Goal: Task Accomplishment & Management: Complete application form

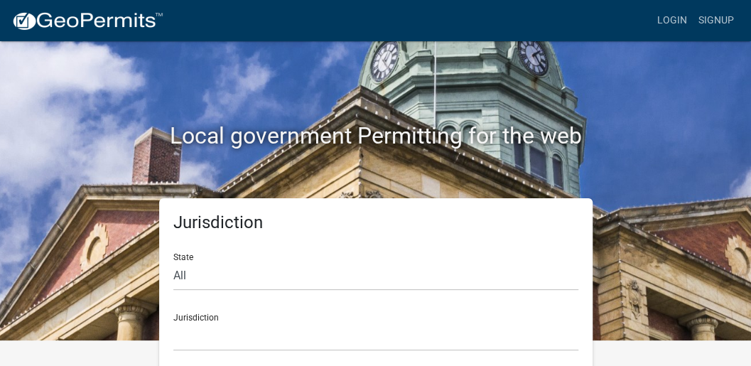
scroll to position [37, 0]
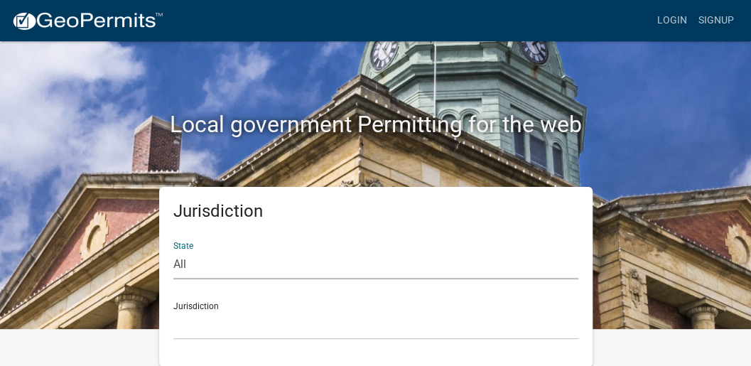
click at [179, 265] on select "All [US_STATE] [US_STATE] [US_STATE] [US_STATE] [US_STATE] [US_STATE] [US_STATE…" at bounding box center [375, 264] width 405 height 29
select select "[US_STATE]"
click at [173, 250] on select "All [US_STATE] [US_STATE] [US_STATE] [US_STATE] [US_STATE] [US_STATE] [US_STATE…" at bounding box center [375, 264] width 405 height 29
click at [202, 311] on select "City of [GEOGRAPHIC_DATA], [US_STATE] City of [GEOGRAPHIC_DATA], [US_STATE] Cit…" at bounding box center [375, 325] width 405 height 29
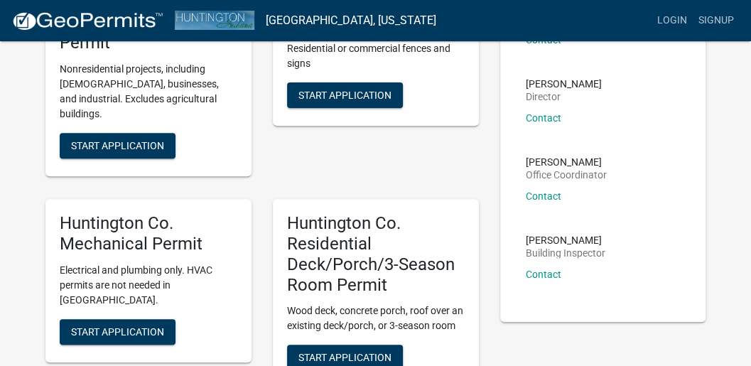
scroll to position [179, 0]
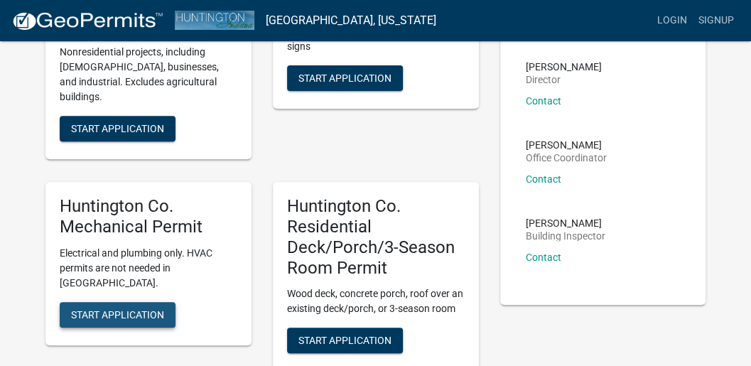
click at [136, 308] on span "Start Application" at bounding box center [117, 313] width 93 height 11
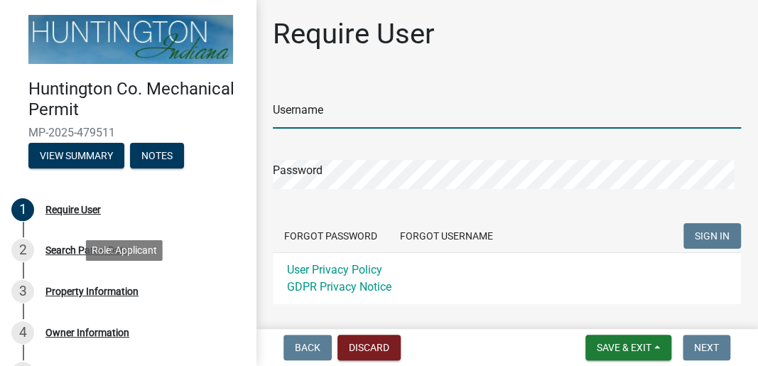
type input "INM electric"
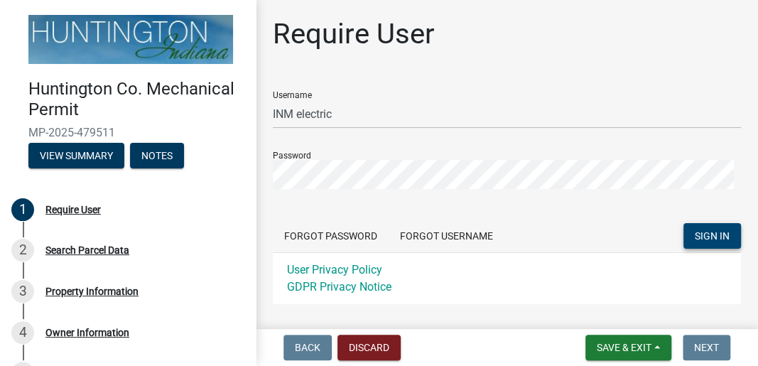
click at [717, 232] on span "SIGN IN" at bounding box center [712, 235] width 35 height 11
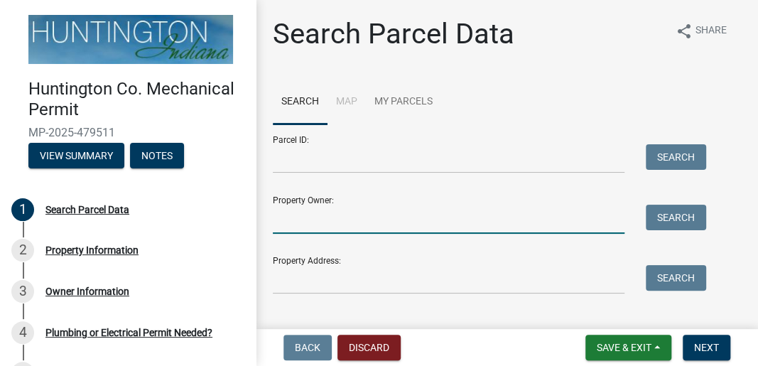
click at [374, 220] on input "Property Owner:" at bounding box center [449, 219] width 352 height 29
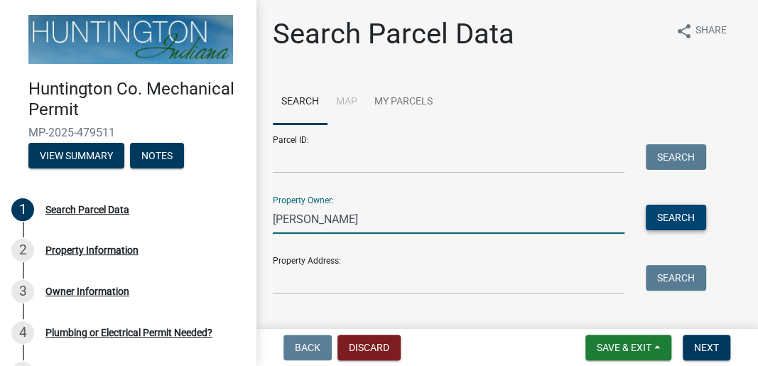
type input "[PERSON_NAME]"
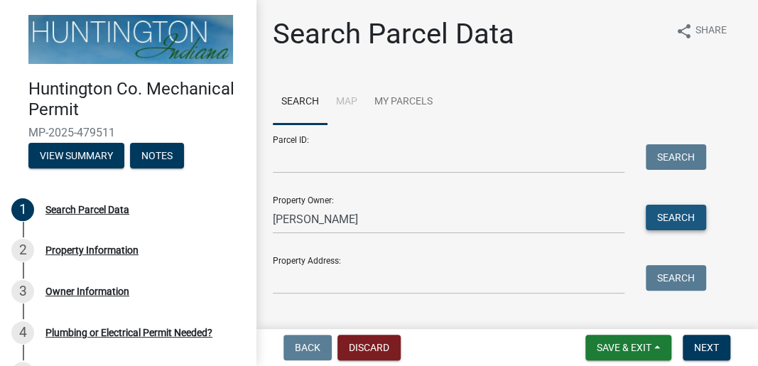
click at [671, 218] on button "Search" at bounding box center [676, 218] width 60 height 26
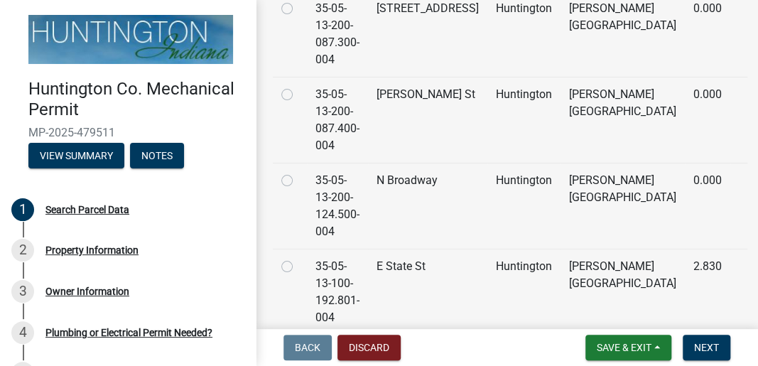
scroll to position [329, 0]
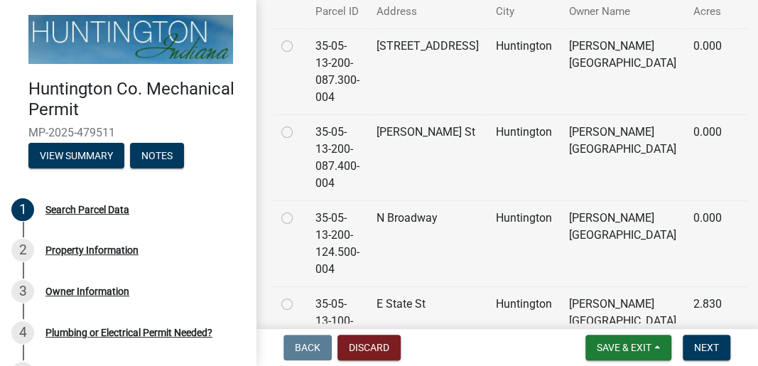
click at [298, 38] on label at bounding box center [298, 38] width 0 height 0
click at [298, 47] on input "radio" at bounding box center [302, 42] width 9 height 9
radio input "true"
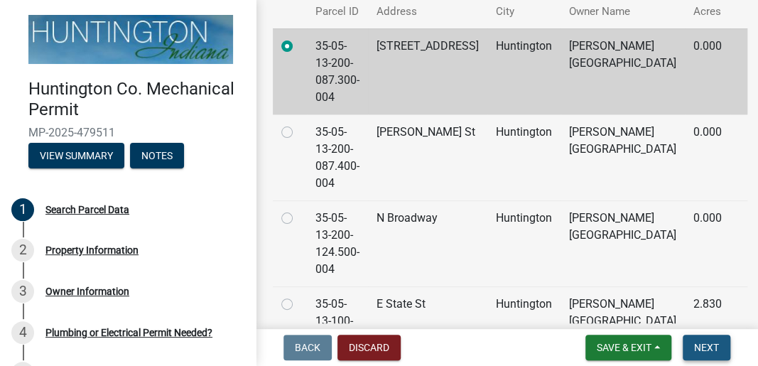
click at [713, 344] on span "Next" at bounding box center [706, 347] width 25 height 11
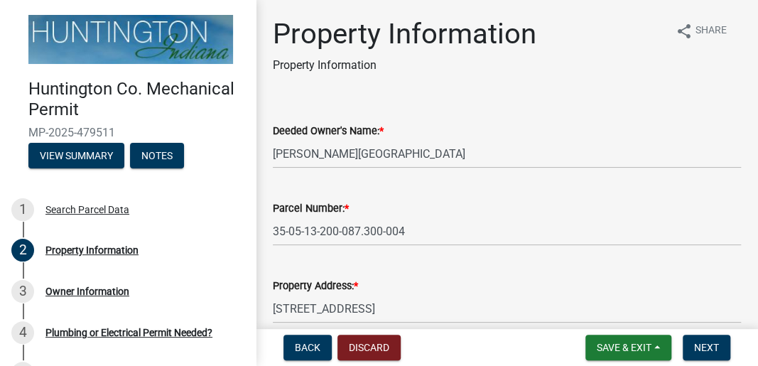
scroll to position [0, 0]
click at [709, 344] on span "Next" at bounding box center [706, 347] width 25 height 11
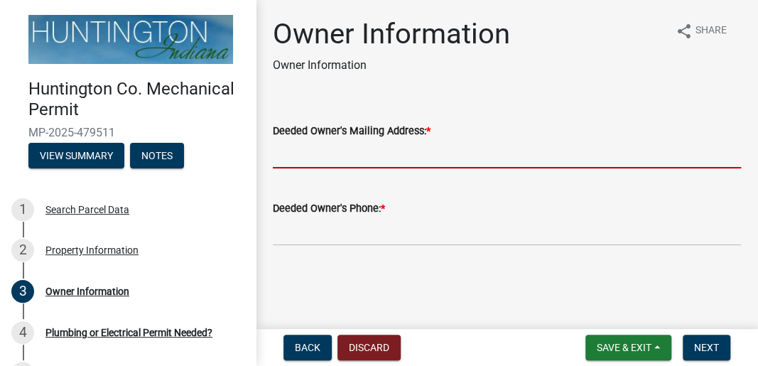
click at [313, 156] on input "Deeded Owner's Mailing Address: *" at bounding box center [507, 153] width 468 height 29
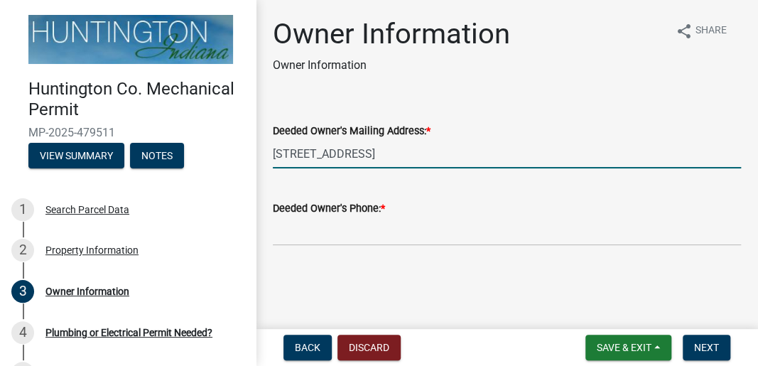
type input "[STREET_ADDRESS]"
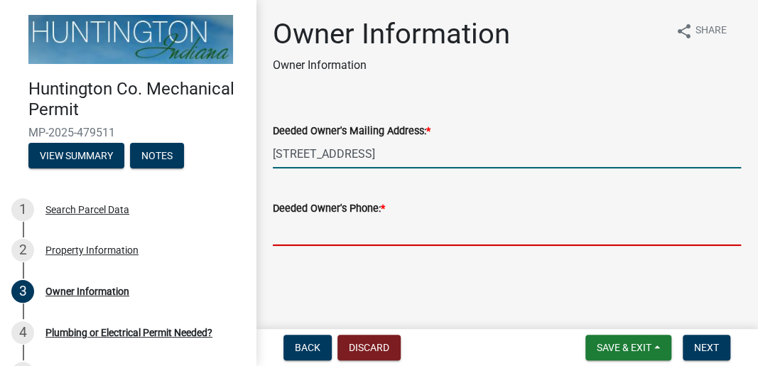
click at [321, 241] on input "Deeded Owner's Phone: *" at bounding box center [507, 231] width 468 height 29
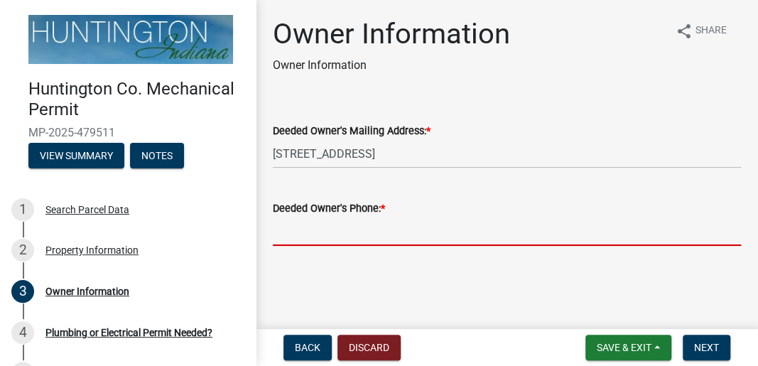
click at [339, 230] on input "Deeded Owner's Phone: *" at bounding box center [507, 231] width 468 height 29
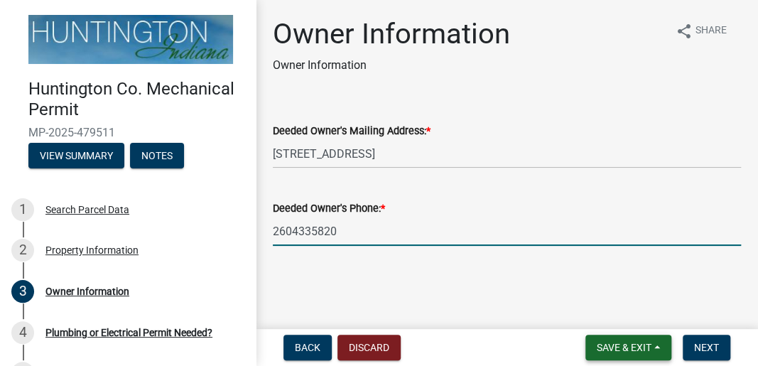
type input "2604335820"
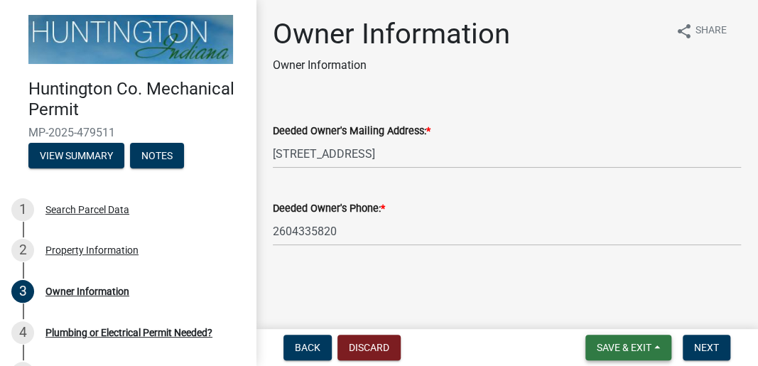
click at [647, 343] on span "Save & Exit" at bounding box center [624, 347] width 55 height 11
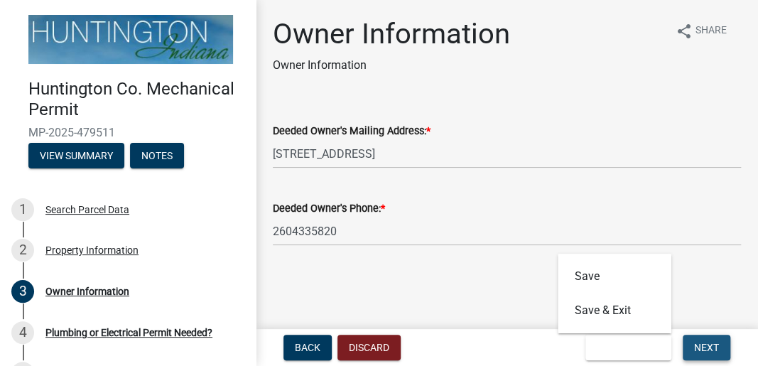
click at [712, 344] on span "Next" at bounding box center [706, 347] width 25 height 11
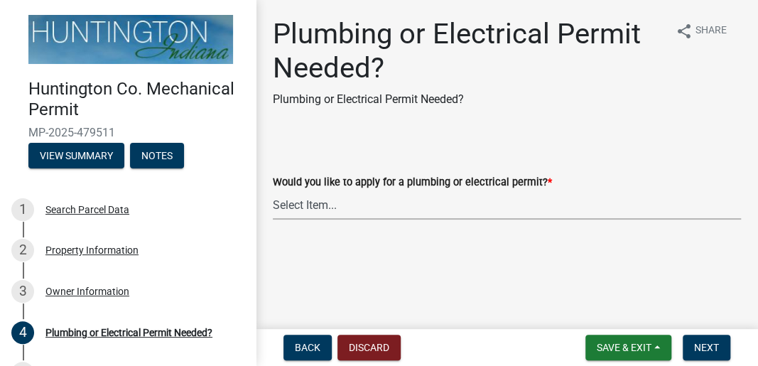
click at [327, 207] on select "Select Item... plumbing electrical" at bounding box center [507, 204] width 468 height 29
click at [273, 190] on select "Select Item... plumbing electrical" at bounding box center [507, 204] width 468 height 29
select select "82bdcc69-8734-43af-a4fa-e76f8d275e41"
click at [713, 347] on span "Next" at bounding box center [706, 347] width 25 height 11
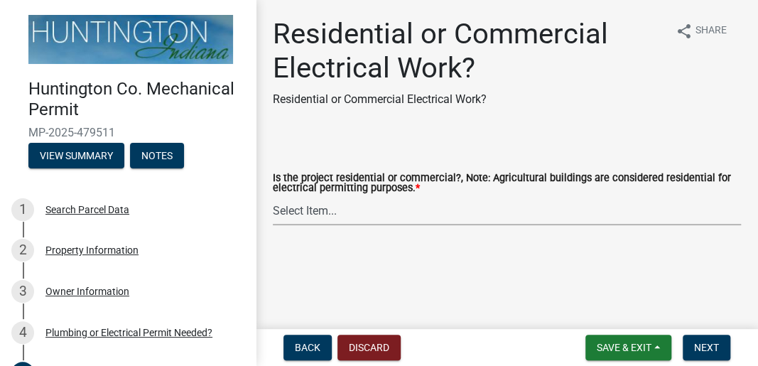
click at [337, 214] on select "Select Item... Residential Commercial" at bounding box center [507, 210] width 468 height 29
click at [273, 197] on select "Select Item... Residential Commercial" at bounding box center [507, 210] width 468 height 29
select select "ea69b0e1-ef46-40d1-a0af-9c0a682068b3"
click at [712, 352] on span "Next" at bounding box center [706, 347] width 25 height 11
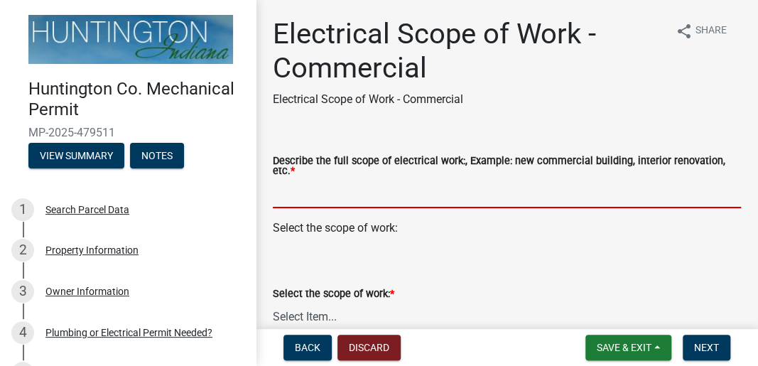
click at [294, 197] on input "Describe the full scope of electrical work:, Example: new commercial building, …" at bounding box center [507, 193] width 468 height 29
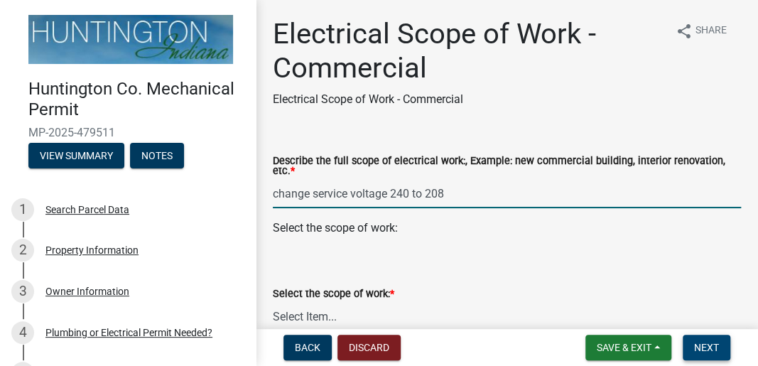
type input "change service voltage 240 to 208"
click at [713, 346] on span "Next" at bounding box center [706, 347] width 25 height 11
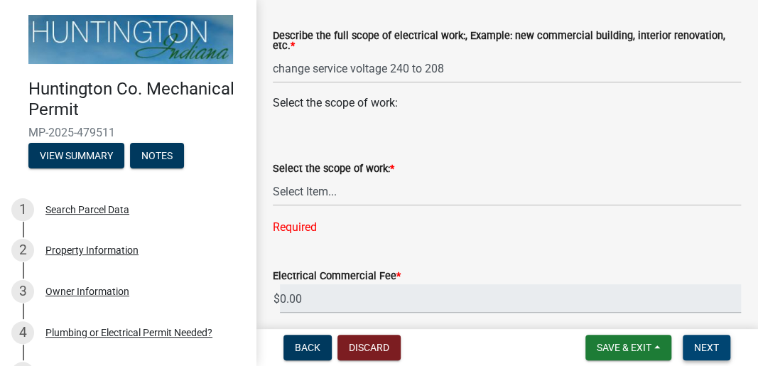
scroll to position [142, 0]
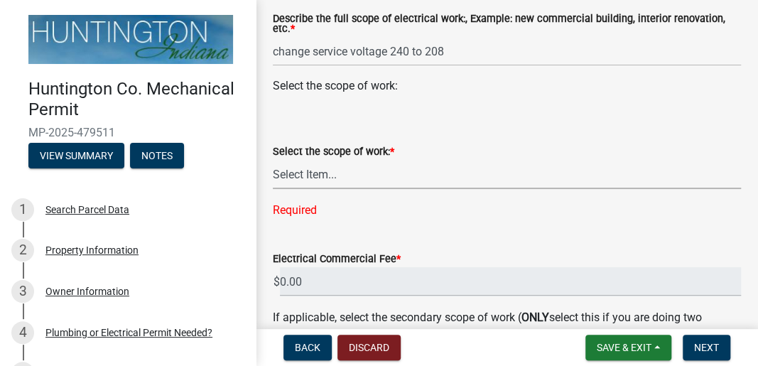
click at [310, 173] on select "Select Item... New Commercial Structure Commercial Addition/Renovation New Serv…" at bounding box center [507, 174] width 468 height 29
click at [273, 161] on select "Select Item... New Commercial Structure Commercial Addition/Renovation New Serv…" at bounding box center [507, 174] width 468 height 29
select select "fbbc842b-cc66-47ca-999e-c90478db2a15"
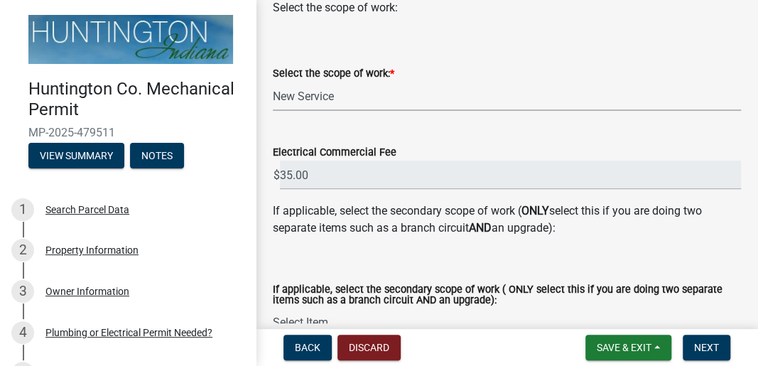
scroll to position [237, 0]
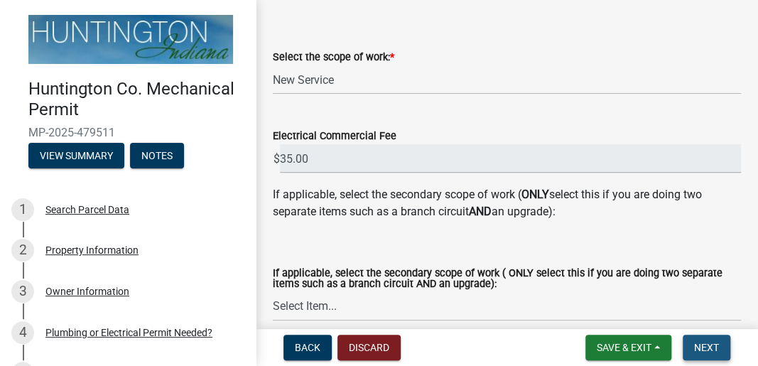
click at [708, 340] on button "Next" at bounding box center [707, 348] width 48 height 26
click at [708, 347] on span "Next" at bounding box center [706, 347] width 25 height 11
click at [316, 303] on select "Select Item... New Commercial Structure Commercial Addition/Renovation New Serv…" at bounding box center [507, 306] width 468 height 29
click at [273, 292] on select "Select Item... New Commercial Structure Commercial Addition/Renovation New Serv…" at bounding box center [507, 306] width 468 height 29
click at [699, 345] on span "Next" at bounding box center [706, 347] width 25 height 11
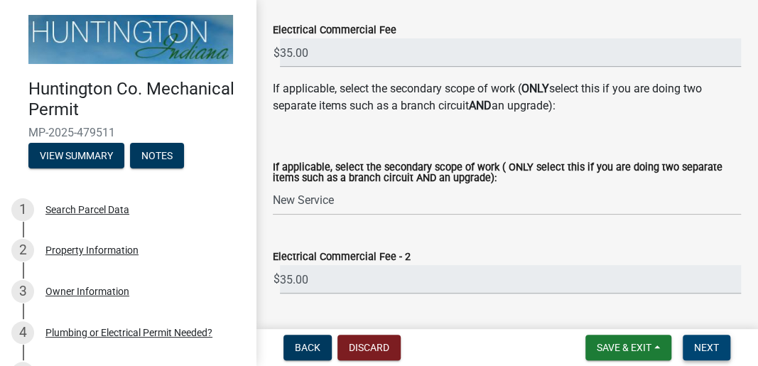
scroll to position [331, 0]
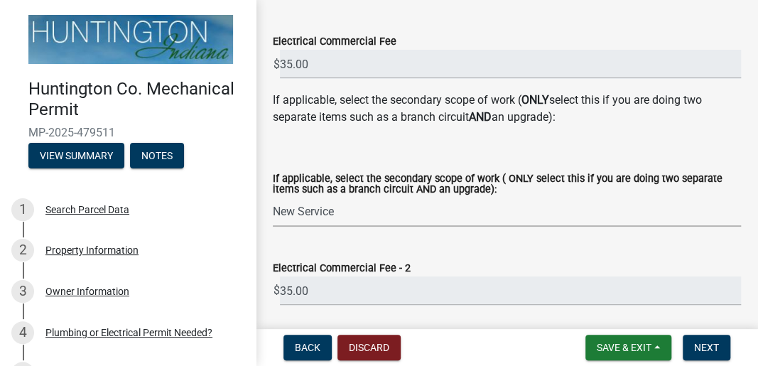
click at [338, 210] on select "Select Item... New Commercial Structure Commercial Addition/Renovation New Serv…" at bounding box center [507, 212] width 468 height 29
click at [350, 244] on div "Electrical Commercial Fee - 2 $ 35.00" at bounding box center [507, 272] width 468 height 66
click at [339, 212] on select "Select Item... New Commercial Structure Commercial Addition/Renovation New Serv…" at bounding box center [507, 212] width 468 height 29
click at [384, 236] on wm-data-entity-input "If applicable, select the secondary scope of work ( ONLY select this if you are…" at bounding box center [507, 188] width 468 height 102
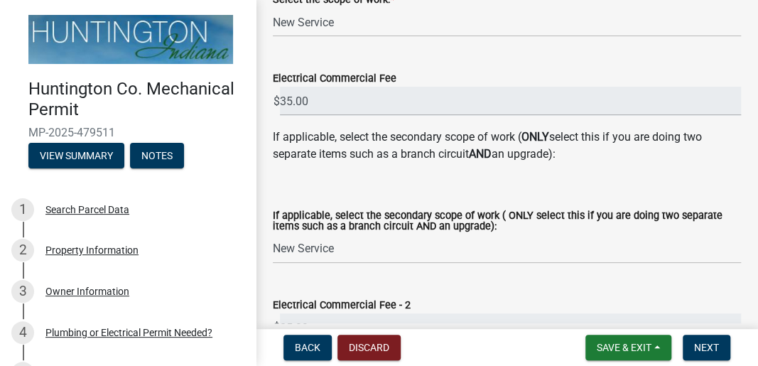
scroll to position [281, 0]
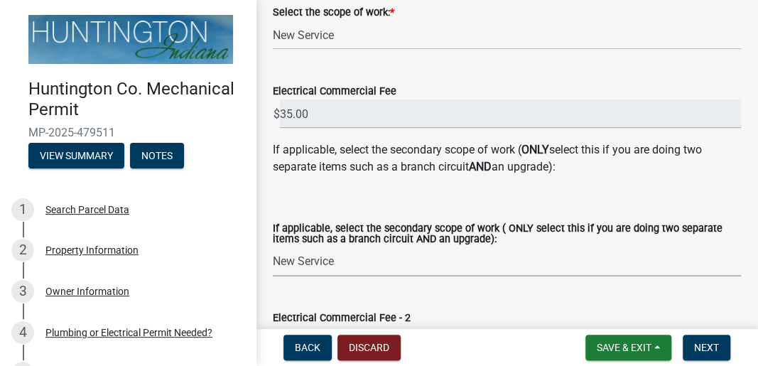
click at [329, 266] on select "Select Item... New Commercial Structure Commercial Addition/Renovation New Serv…" at bounding box center [507, 261] width 468 height 29
click at [273, 248] on select "Select Item... New Commercial Structure Commercial Addition/Renovation New Serv…" at bounding box center [507, 261] width 468 height 29
select select "8767b890-8089-49b2-9c50-c59e39a70d63"
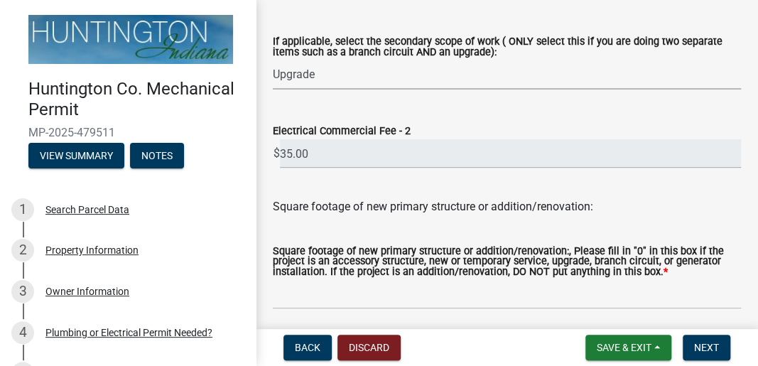
scroll to position [470, 0]
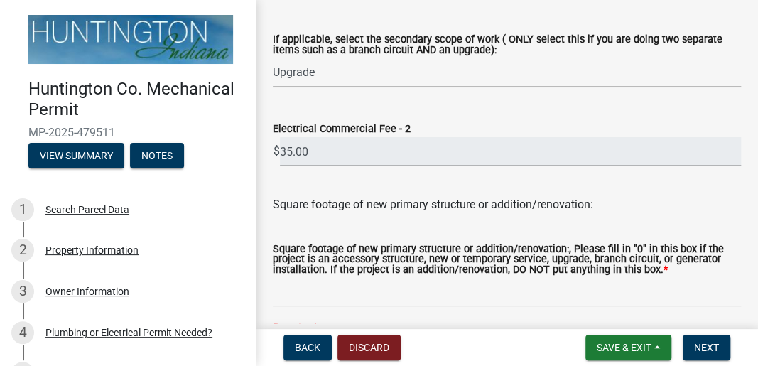
click at [323, 68] on select "Select Item... New Commercial Structure Commercial Addition/Renovation New Serv…" at bounding box center [507, 72] width 468 height 29
click at [445, 56] on div "If applicable, select the secondary scope of work ( ONLY select this if you are…" at bounding box center [507, 46] width 468 height 23
click at [301, 351] on span "Back" at bounding box center [308, 347] width 26 height 11
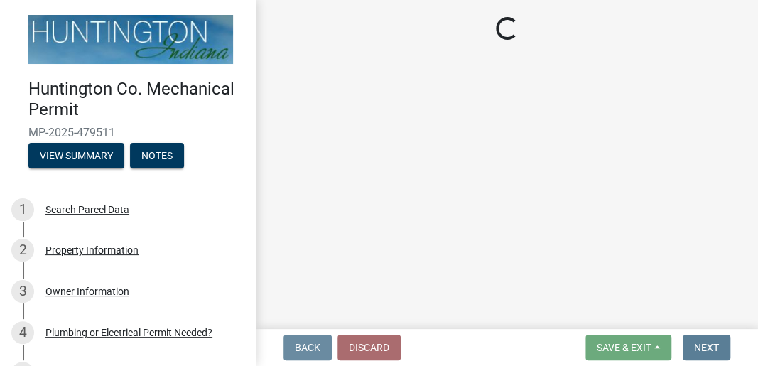
scroll to position [0, 0]
select select "ea69b0e1-ef46-40d1-a0af-9c0a682068b3"
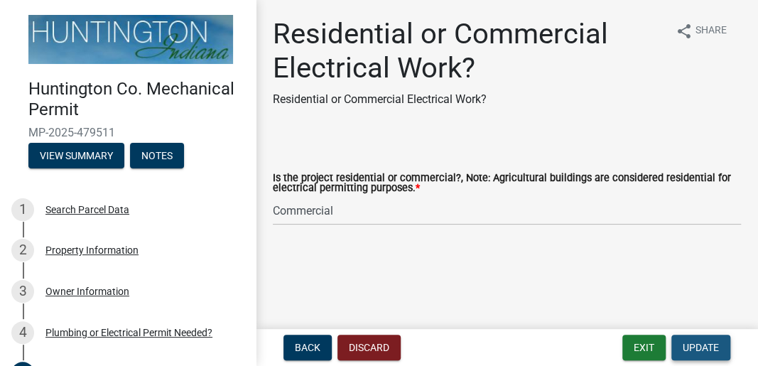
click at [703, 344] on span "Update" at bounding box center [701, 347] width 36 height 11
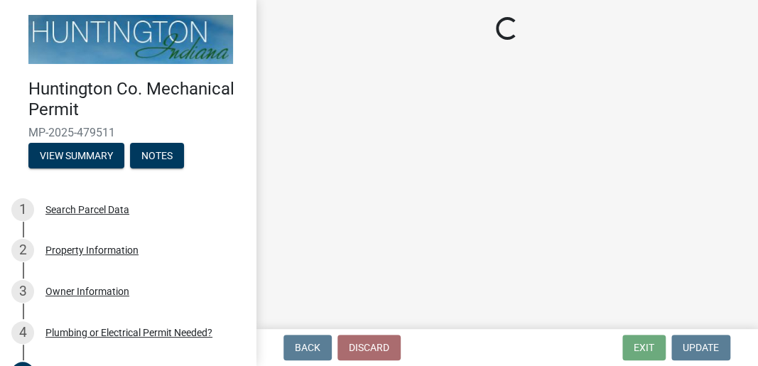
select select "fbbc842b-cc66-47ca-999e-c90478db2a15"
select select "8767b890-8089-49b2-9c50-c59e39a70d63"
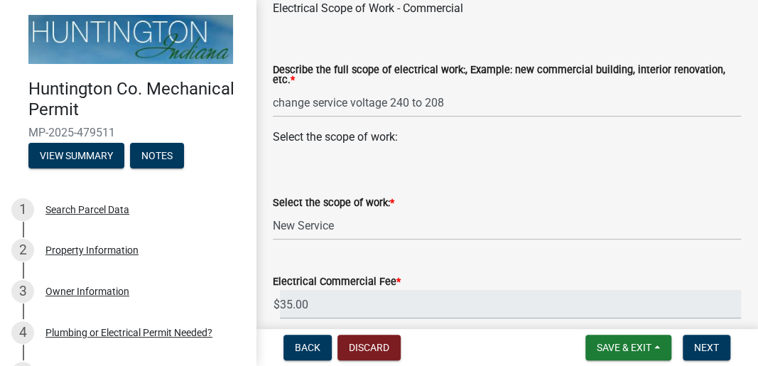
scroll to position [95, 0]
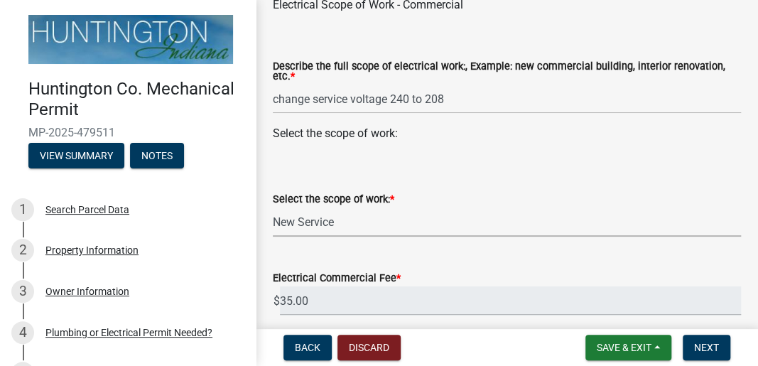
click at [320, 219] on select "Select Item... New Commercial Structure Commercial Addition/Renovation New Serv…" at bounding box center [507, 221] width 468 height 29
click at [273, 207] on select "Select Item... New Commercial Structure Commercial Addition/Renovation New Serv…" at bounding box center [507, 221] width 468 height 29
select select "f2154ae2-3361-4e05-b2e3-f70d250a4fa3"
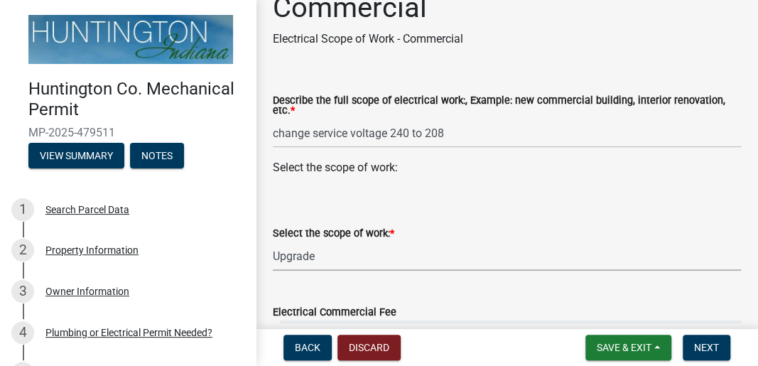
scroll to position [0, 0]
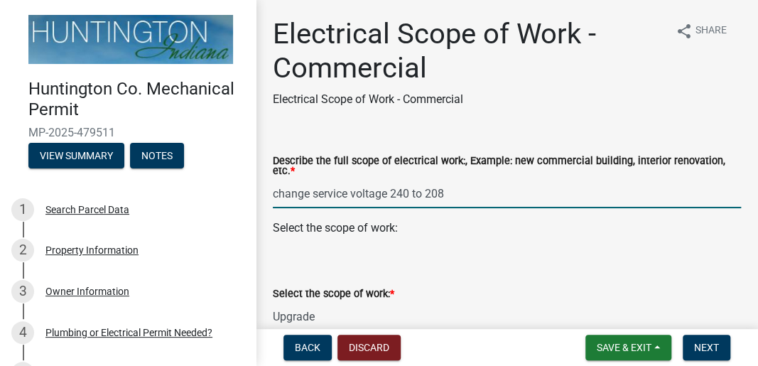
click at [362, 193] on input "change service voltage 240 to 208" at bounding box center [507, 193] width 468 height 29
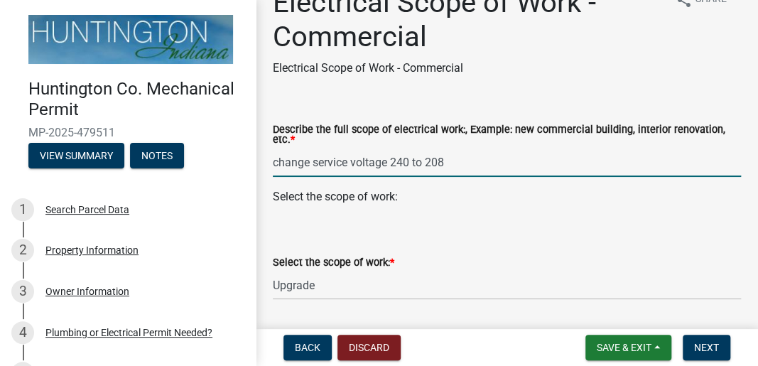
scroll to position [47, 0]
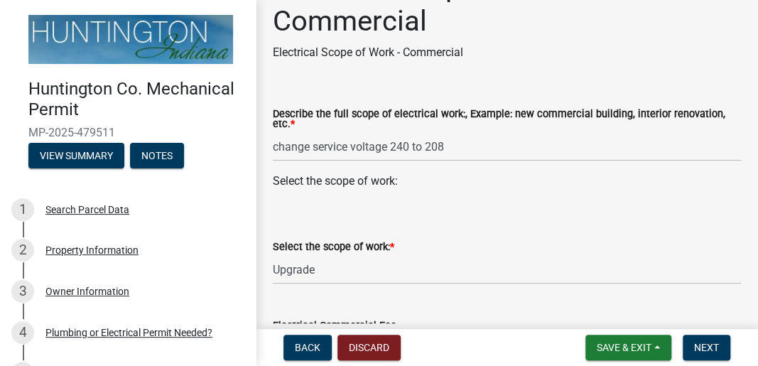
click at [362, 180] on div "Select the scope of work:" at bounding box center [507, 181] width 468 height 17
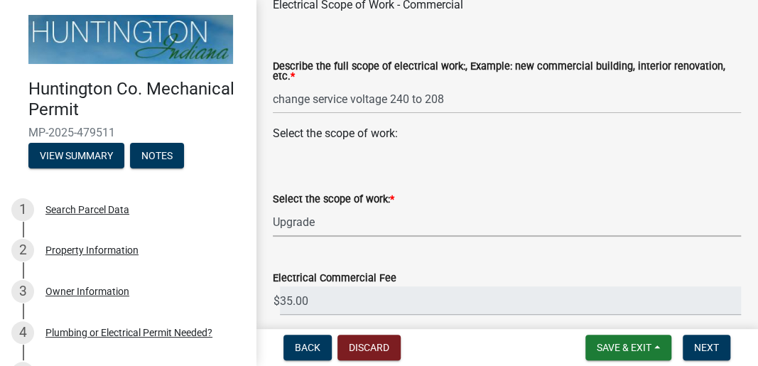
click at [296, 219] on select "Select Item... New Commercial Structure Commercial Addition/Renovation New Serv…" at bounding box center [507, 221] width 468 height 29
click at [273, 207] on select "Select Item... New Commercial Structure Commercial Addition/Renovation New Serv…" at bounding box center [507, 221] width 468 height 29
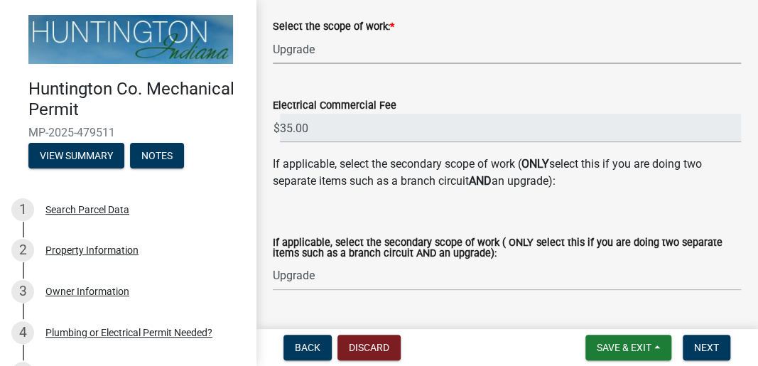
scroll to position [284, 0]
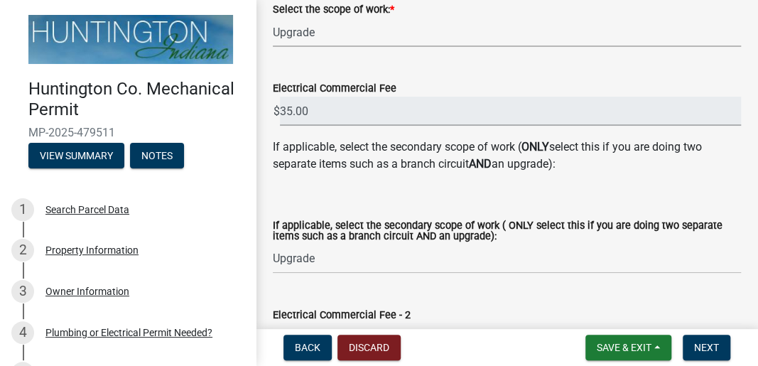
click at [318, 113] on input "35.00" at bounding box center [510, 111] width 461 height 29
click at [321, 110] on input "35.00" at bounding box center [510, 111] width 461 height 29
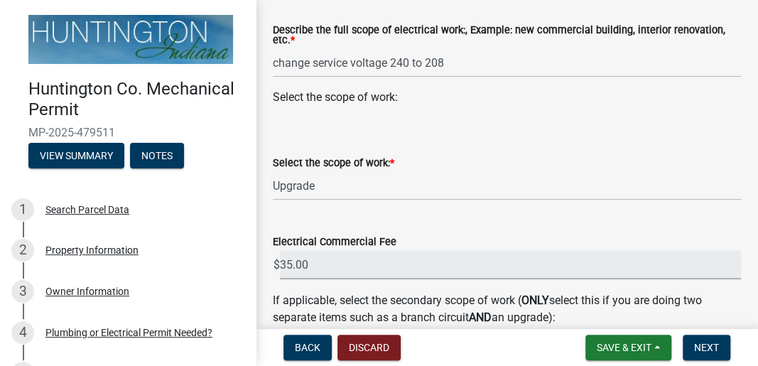
scroll to position [189, 0]
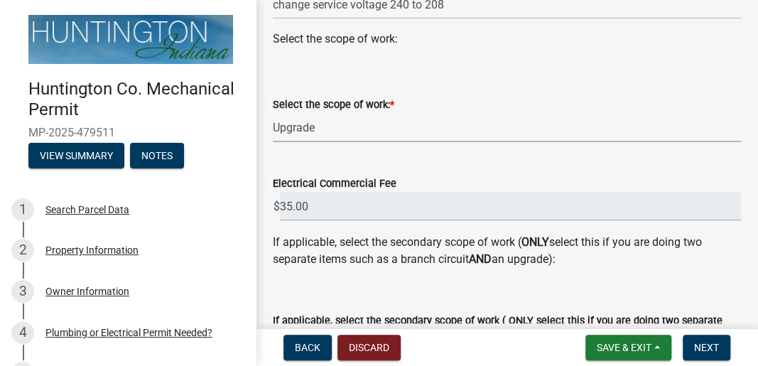
click at [320, 127] on select "Select Item... New Commercial Structure Commercial Addition/Renovation New Serv…" at bounding box center [507, 127] width 468 height 29
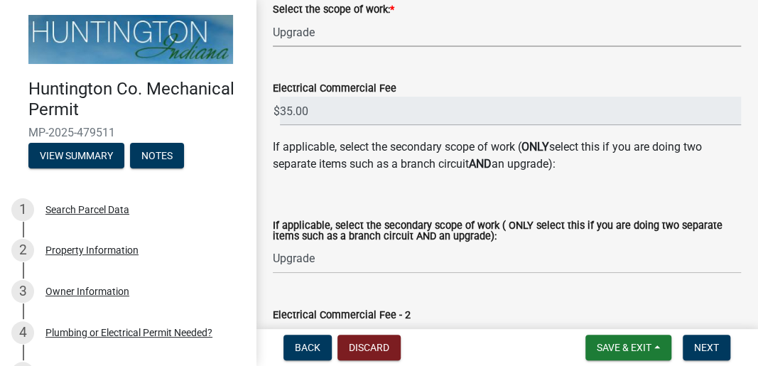
scroll to position [237, 0]
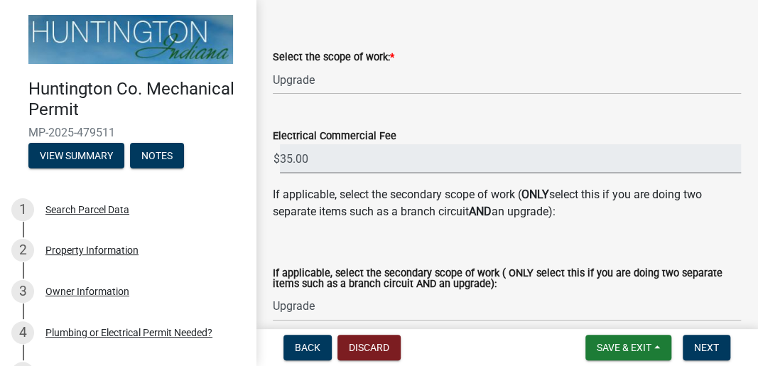
click at [317, 161] on input "35.00" at bounding box center [510, 158] width 461 height 29
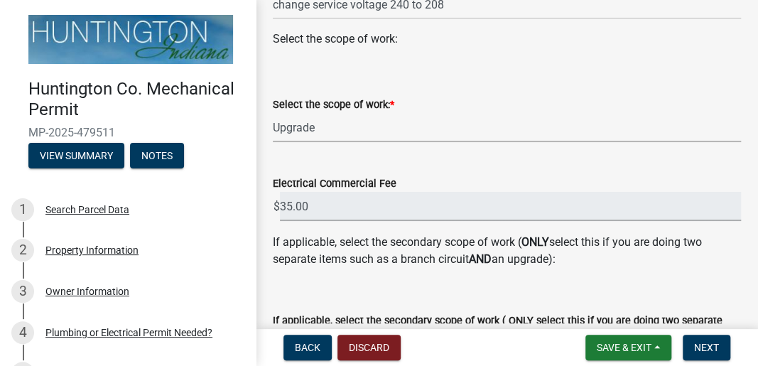
click at [328, 126] on select "Select Item... New Commercial Structure Commercial Addition/Renovation New Serv…" at bounding box center [507, 127] width 468 height 29
click at [273, 113] on select "Select Item... New Commercial Structure Commercial Addition/Renovation New Serv…" at bounding box center [507, 127] width 468 height 29
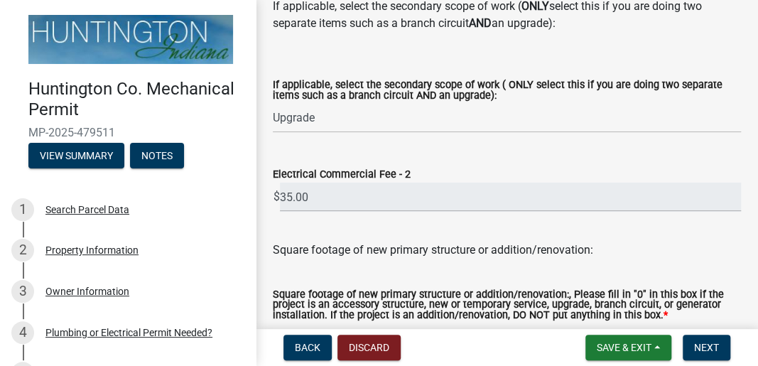
scroll to position [442, 0]
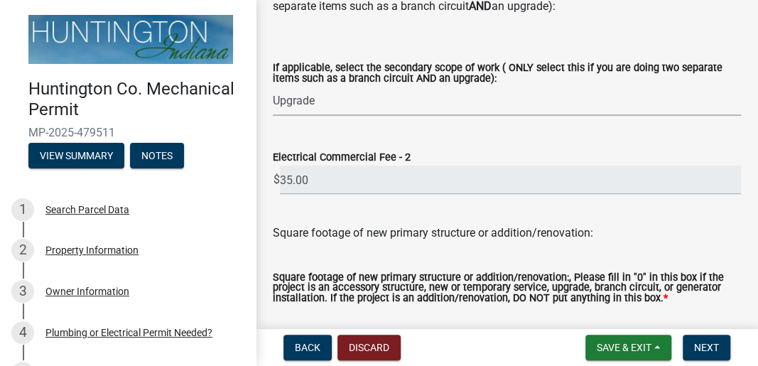
click at [327, 104] on select "Select Item... New Commercial Structure Commercial Addition/Renovation New Serv…" at bounding box center [507, 101] width 468 height 29
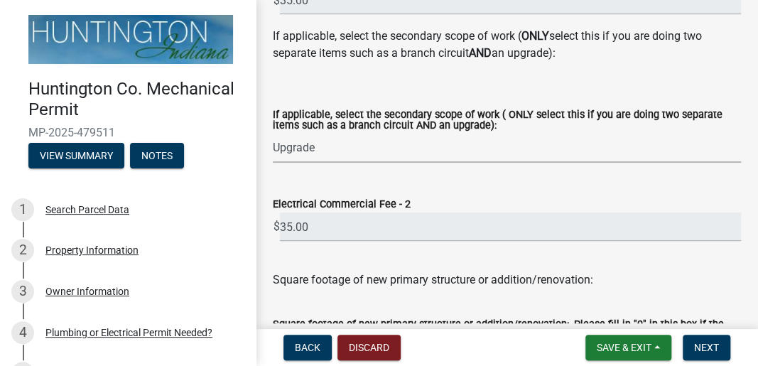
scroll to position [63, 0]
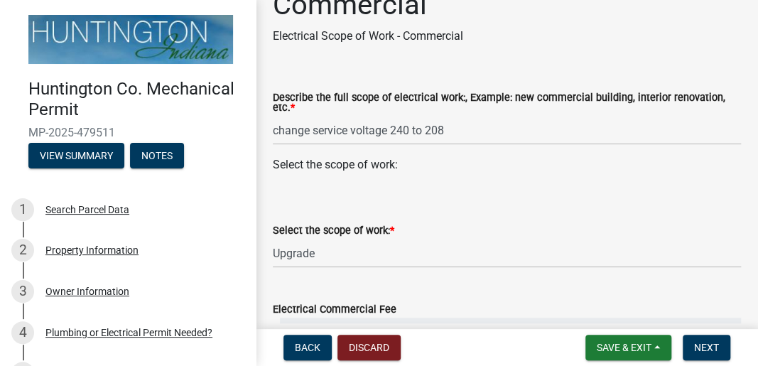
click at [372, 234] on label "Select the scope of work: *" at bounding box center [334, 231] width 122 height 10
click at [372, 239] on select "Select Item... New Commercial Structure Commercial Addition/Renovation New Serv…" at bounding box center [507, 253] width 468 height 29
click at [372, 234] on label "Select the scope of work: *" at bounding box center [334, 231] width 122 height 10
click at [372, 239] on select "Select Item... New Commercial Structure Commercial Addition/Renovation New Serv…" at bounding box center [507, 253] width 468 height 29
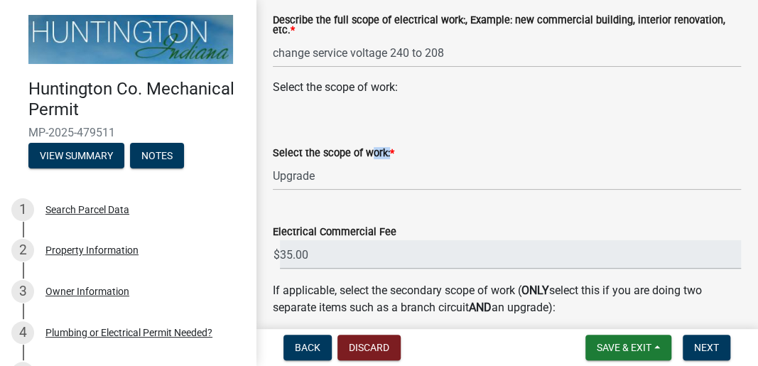
scroll to position [158, 0]
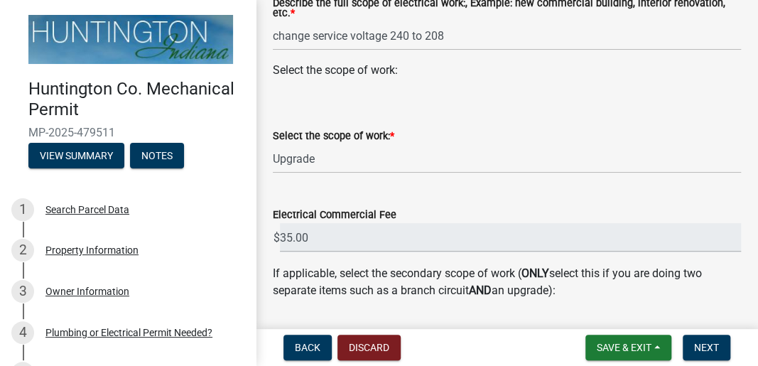
click at [345, 215] on label "Electrical Commercial Fee" at bounding box center [335, 215] width 124 height 10
click at [345, 223] on input "35.00" at bounding box center [510, 237] width 461 height 29
click at [313, 238] on input "35.00" at bounding box center [510, 237] width 461 height 29
drag, startPoint x: 348, startPoint y: 241, endPoint x: 356, endPoint y: 242, distance: 7.9
click at [356, 242] on input "35.00" at bounding box center [510, 237] width 461 height 29
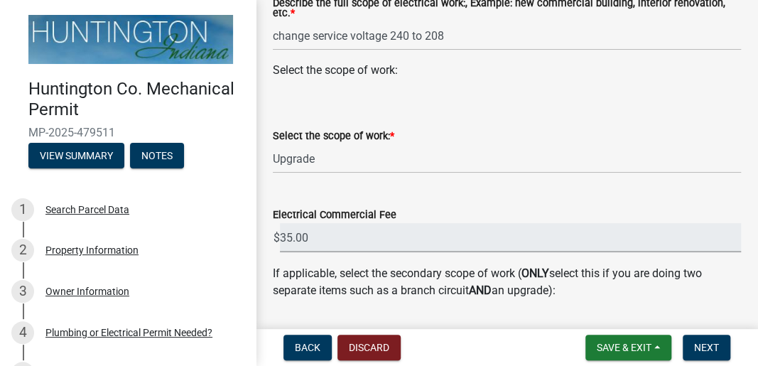
click at [356, 242] on input "35.00" at bounding box center [510, 237] width 461 height 29
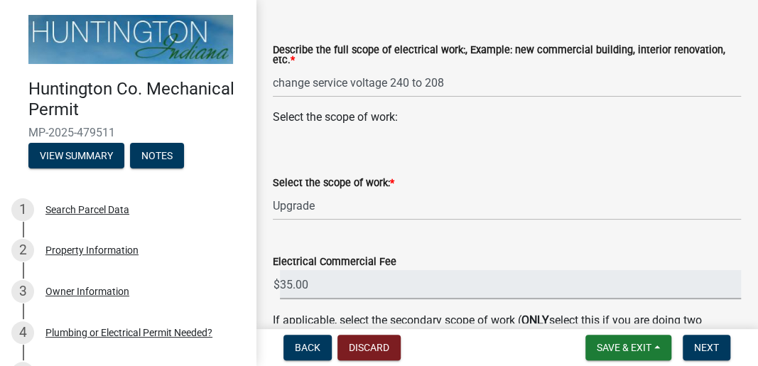
scroll to position [0, 0]
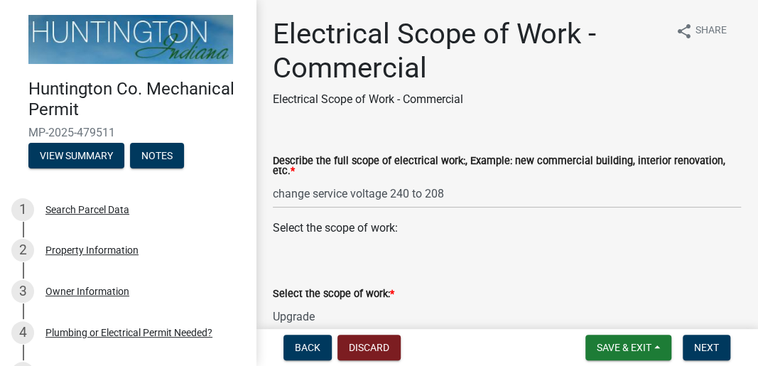
drag, startPoint x: 465, startPoint y: 144, endPoint x: 434, endPoint y: 294, distance: 153.0
drag, startPoint x: 434, startPoint y: 294, endPoint x: 281, endPoint y: 142, distance: 215.6
click at [281, 142] on div "Describe the full scope of electrical work:, Example: new commercial building, …" at bounding box center [507, 172] width 468 height 72
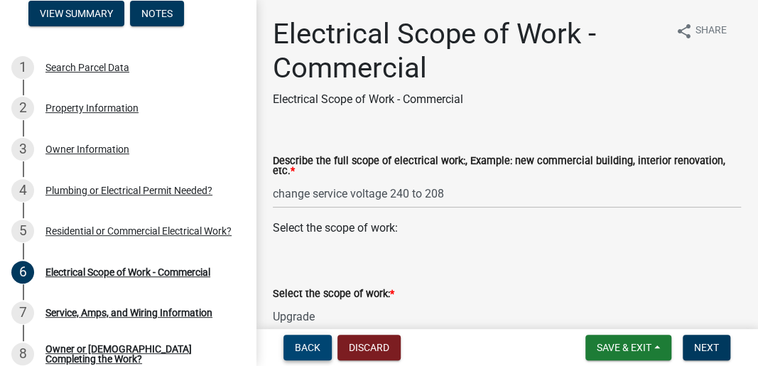
click at [306, 347] on span "Back" at bounding box center [308, 347] width 26 height 11
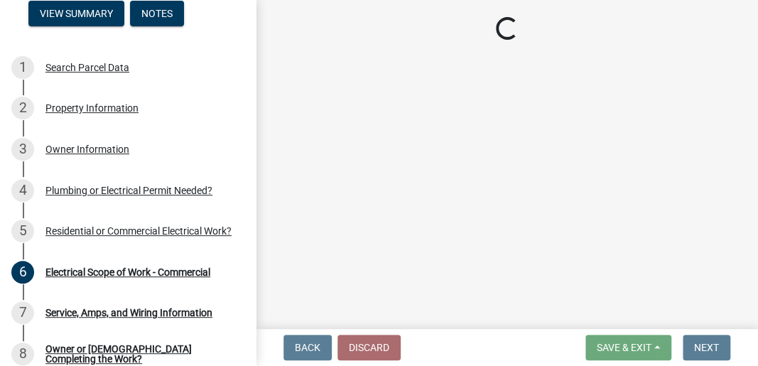
select select "ea69b0e1-ef46-40d1-a0af-9c0a682068b3"
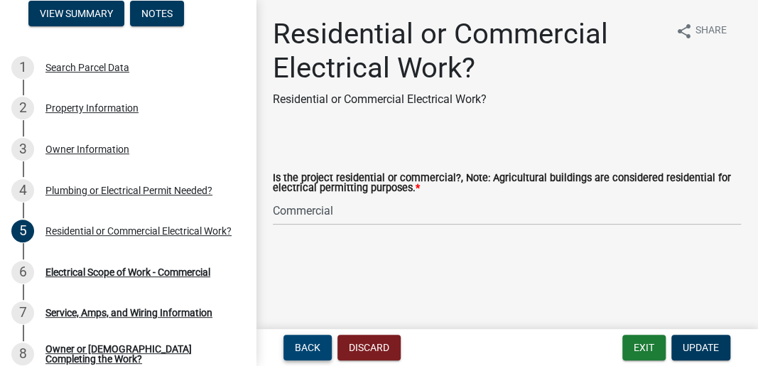
click at [305, 347] on span "Back" at bounding box center [308, 347] width 26 height 11
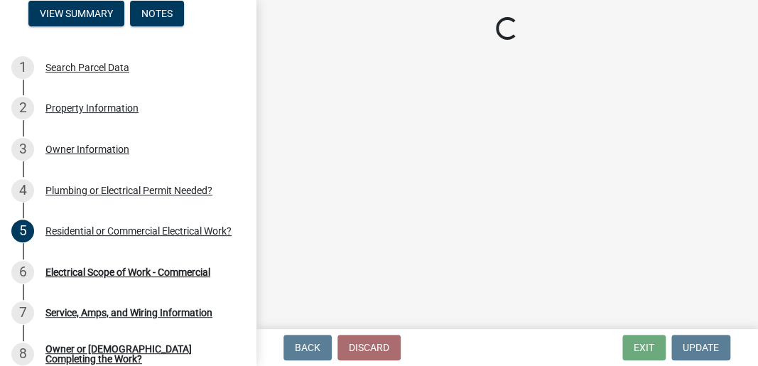
select select "82bdcc69-8734-43af-a4fa-e76f8d275e41"
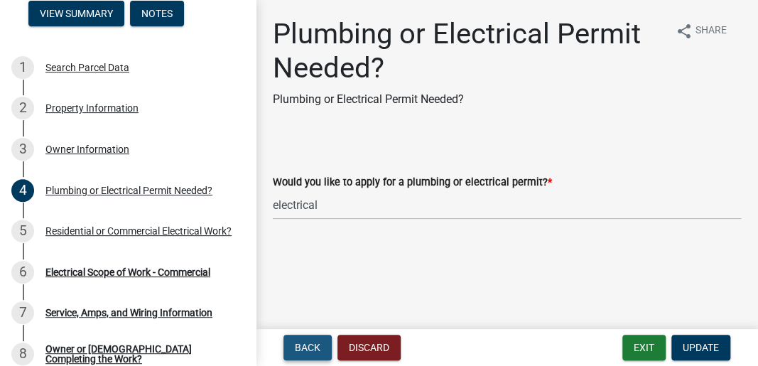
click at [305, 347] on span "Back" at bounding box center [308, 347] width 26 height 11
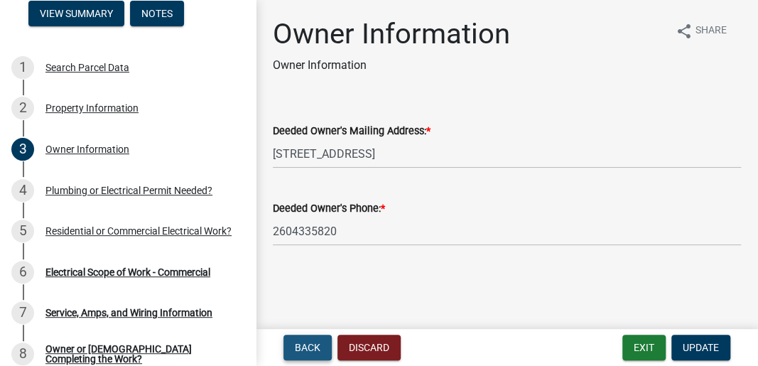
click at [305, 347] on span "Back" at bounding box center [308, 347] width 26 height 11
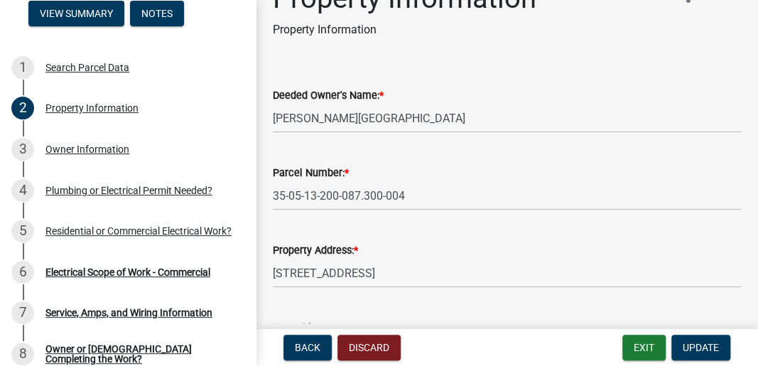
scroll to position [144, 0]
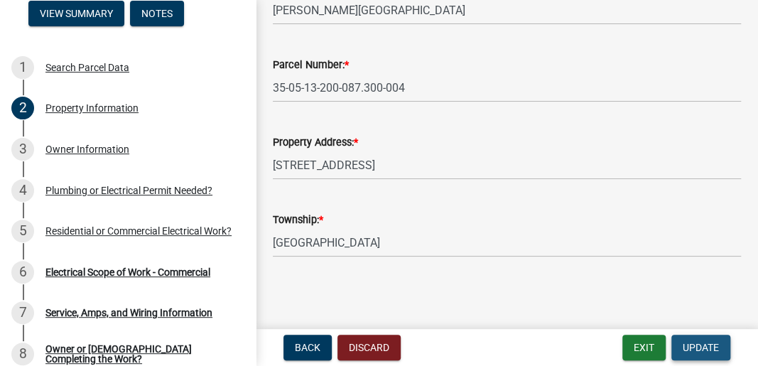
click at [701, 350] on span "Update" at bounding box center [701, 347] width 36 height 11
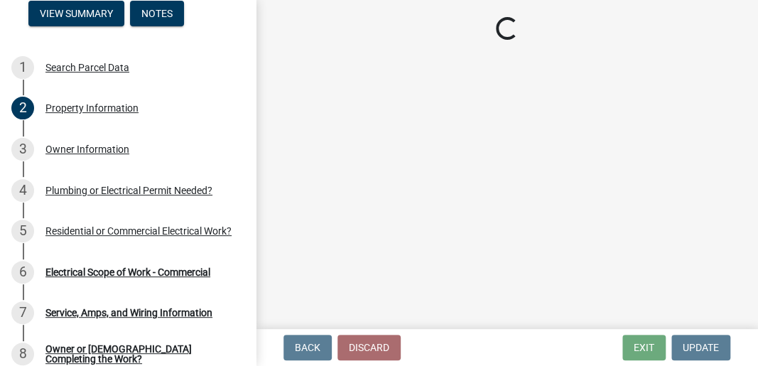
select select "f2154ae2-3361-4e05-b2e3-f70d250a4fa3"
select select "8767b890-8089-49b2-9c50-c59e39a70d63"
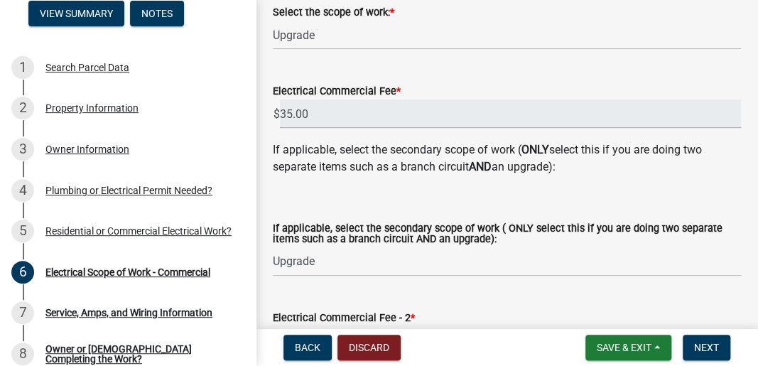
scroll to position [237, 0]
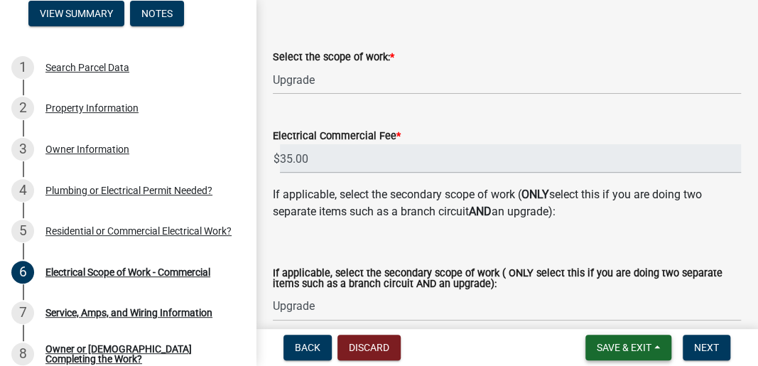
click at [630, 346] on span "Save & Exit" at bounding box center [624, 347] width 55 height 11
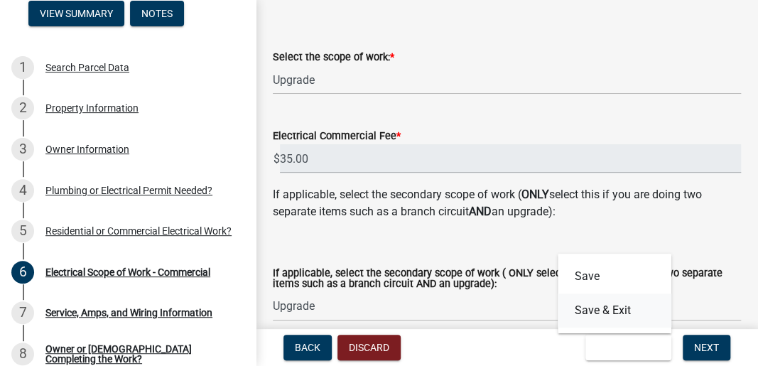
click at [605, 311] on button "Save & Exit" at bounding box center [615, 310] width 114 height 34
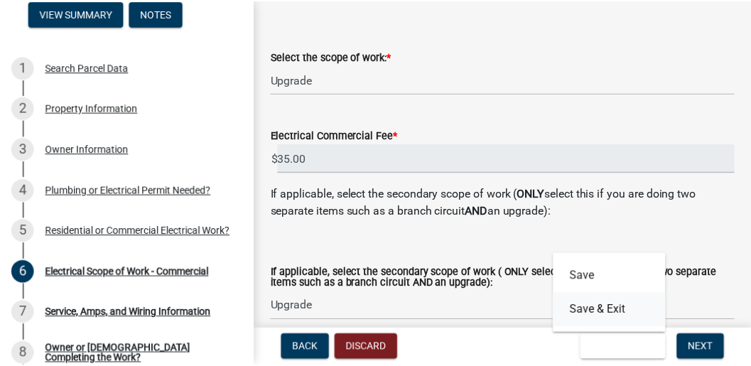
scroll to position [0, 0]
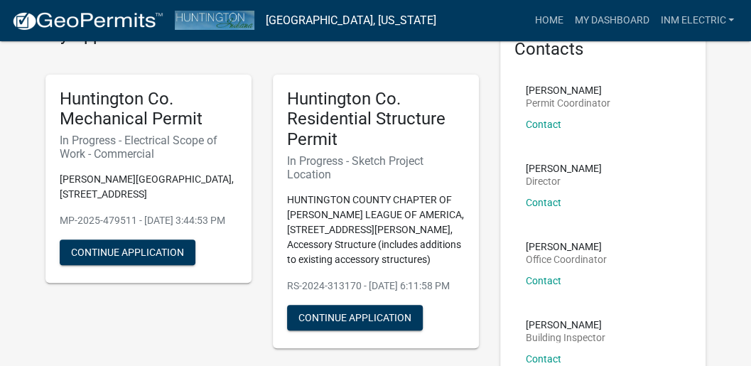
scroll to position [95, 0]
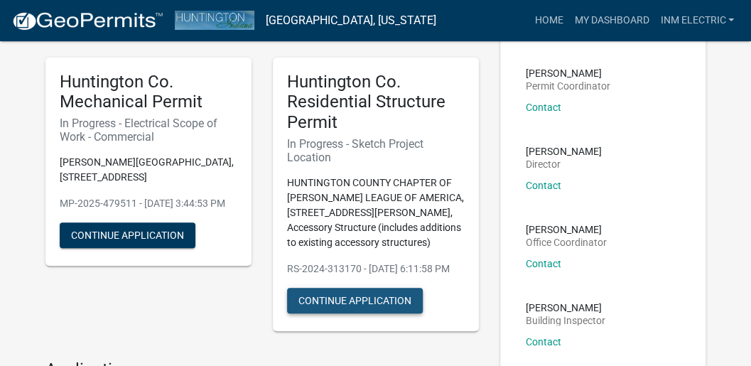
click at [381, 313] on button "Continue Application" at bounding box center [355, 301] width 136 height 26
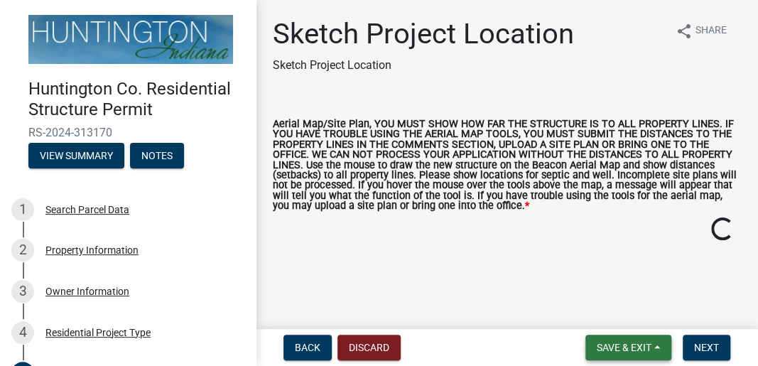
click at [625, 348] on span "Save & Exit" at bounding box center [624, 347] width 55 height 11
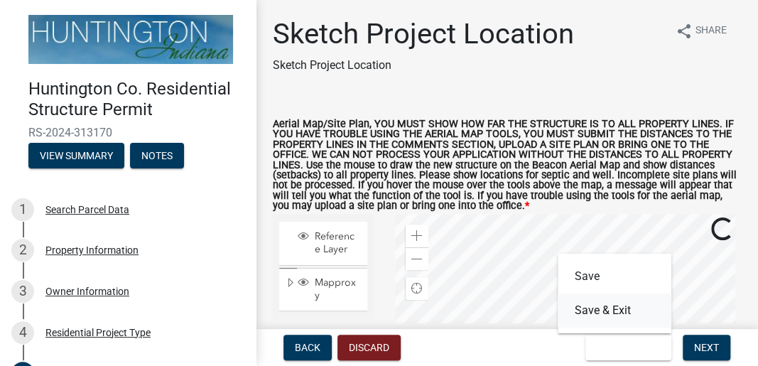
click at [603, 313] on button "Save & Exit" at bounding box center [615, 310] width 114 height 34
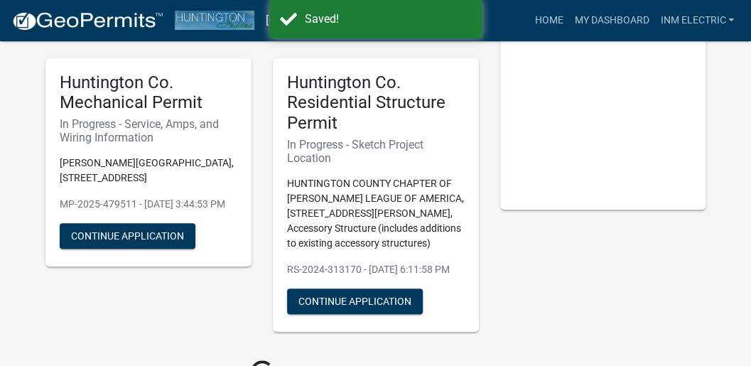
scroll to position [95, 0]
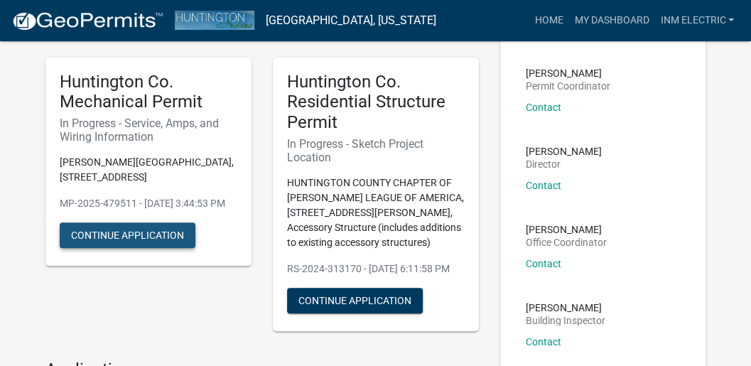
click at [151, 248] on button "Continue Application" at bounding box center [128, 235] width 136 height 26
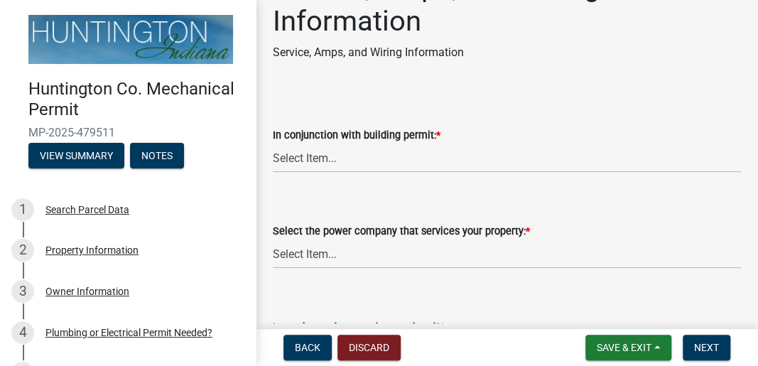
scroll to position [95, 0]
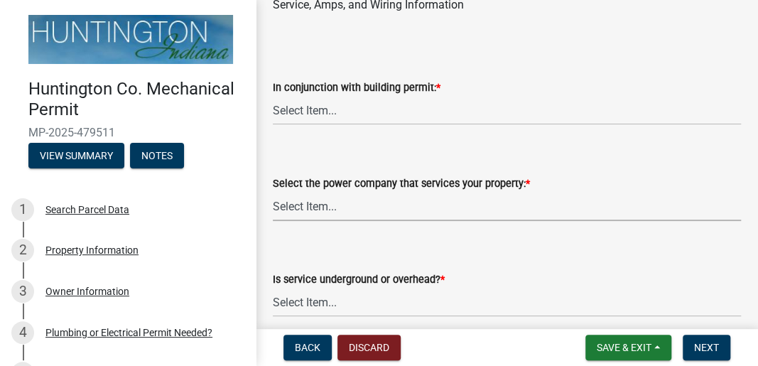
click at [316, 207] on select "Select Item... Duke Energy Northeastern REMC Wabash County REMC [PERSON_NAME] U…" at bounding box center [507, 206] width 468 height 29
click at [273, 192] on select "Select Item... Duke Energy Northeastern REMC Wabash County REMC [PERSON_NAME] U…" at bounding box center [507, 206] width 468 height 29
select select "86d62ac7-5622-45a6-b031-aaeffb271793"
click at [319, 109] on select "Select Item... Yes No" at bounding box center [507, 110] width 468 height 29
click at [273, 96] on select "Select Item... Yes No" at bounding box center [507, 110] width 468 height 29
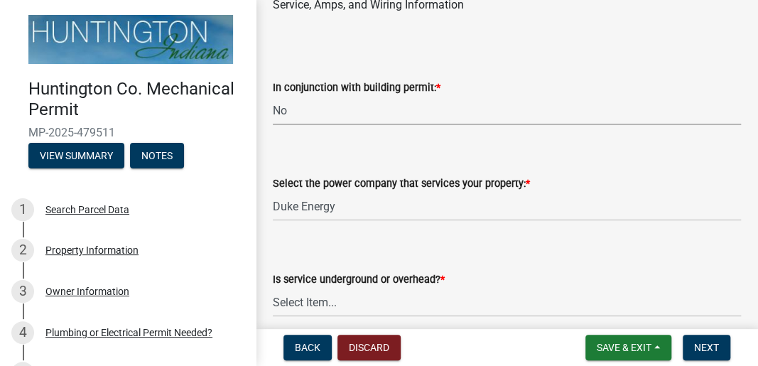
select select "b5401265-710a-437d-bfc0-f060779c66cc"
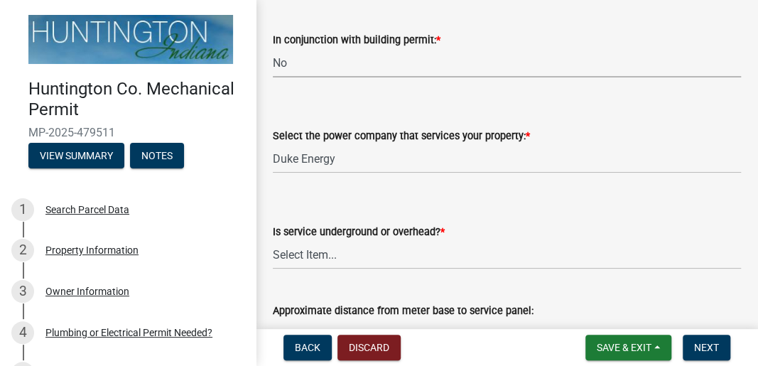
scroll to position [189, 0]
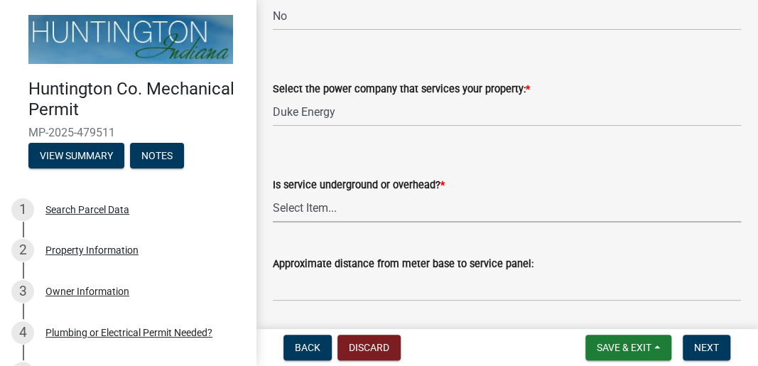
click at [316, 207] on select "Select Item... Underground Overhead" at bounding box center [507, 207] width 468 height 29
click at [273, 193] on select "Select Item... Underground Overhead" at bounding box center [507, 207] width 468 height 29
select select "0062908c-337a-4ab8-a3d7-0b4f4dedaf0b"
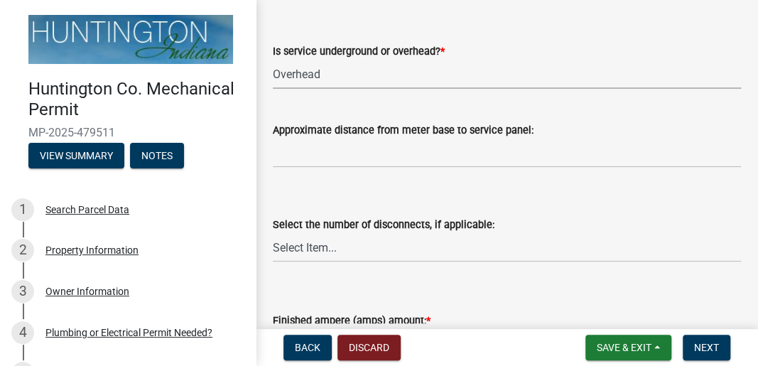
scroll to position [331, 0]
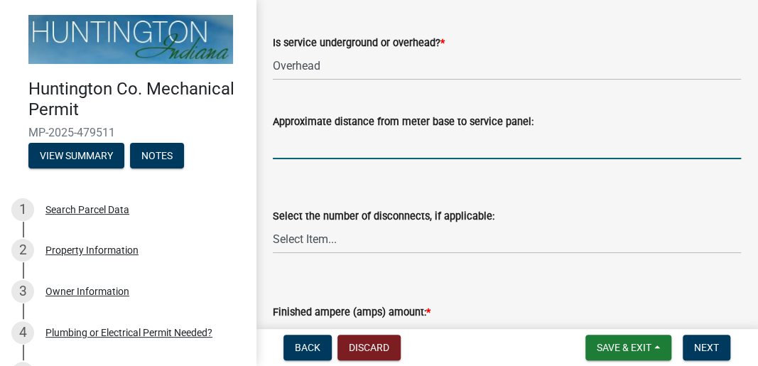
click at [392, 139] on input "Approximate distance from meter base to service panel:" at bounding box center [507, 144] width 468 height 29
type input "1 ft"
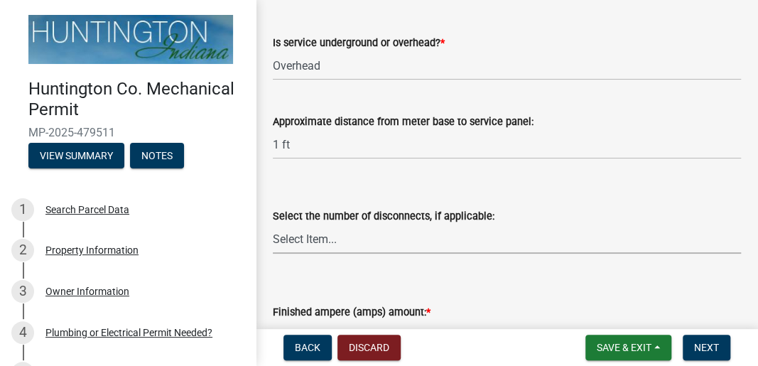
click at [337, 240] on select "Select Item... one two three four or more No Disconnects" at bounding box center [507, 239] width 468 height 29
click at [273, 225] on select "Select Item... one two three four or more No Disconnects" at bounding box center [507, 239] width 468 height 29
select select "71bbe122-d664-4450-b24f-e64a9e4c6d13"
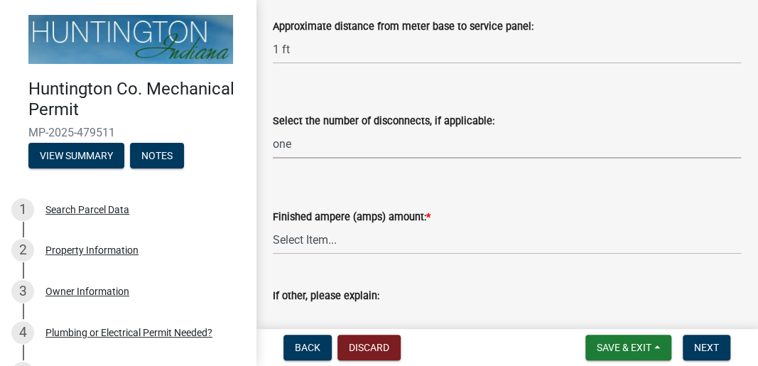
scroll to position [473, 0]
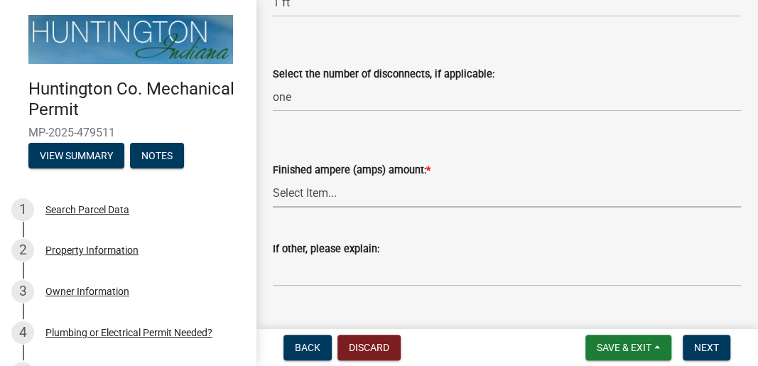
click at [338, 193] on select "Select Item... 100 amp 200 amp 400 amp other" at bounding box center [507, 192] width 468 height 29
click at [273, 178] on select "Select Item... 100 amp 200 amp 400 amp other" at bounding box center [507, 192] width 468 height 29
select select "52fa69e5-daca-4c9d-b8ea-25949d23d97a"
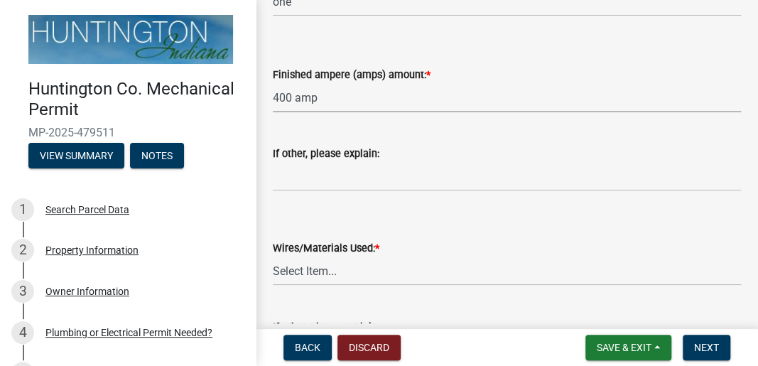
scroll to position [615, 0]
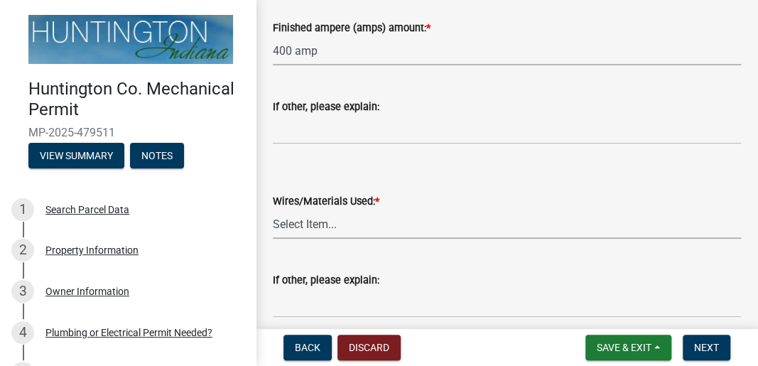
click at [333, 225] on select "Select Item... 2 AWG Aluminum 4 AWG Copper 2-4/0 or 1-1/0 Aluminum 2/0 Copper 2…" at bounding box center [507, 224] width 468 height 29
click at [273, 210] on select "Select Item... 2 AWG Aluminum 4 AWG Copper 2-4/0 or 1-1/0 Aluminum 2/0 Copper 2…" at bounding box center [507, 224] width 468 height 29
select select "6b87888a-4deb-48a2-ac11-26351d48ff00"
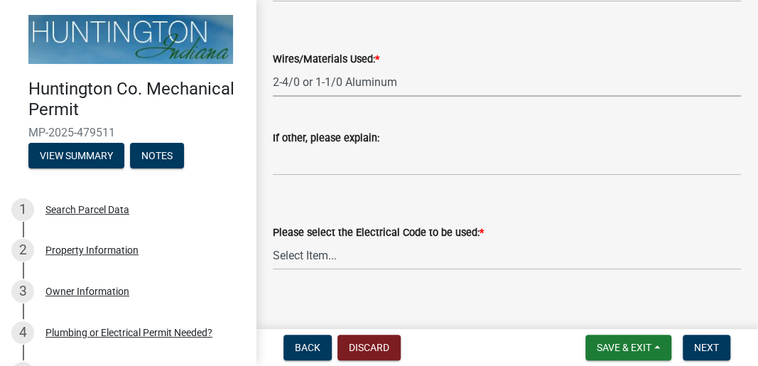
scroll to position [772, 0]
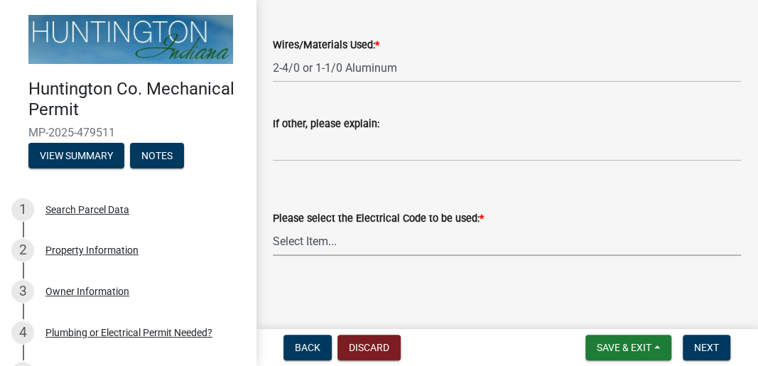
click at [323, 239] on select "Select Item... [US_STATE] Electrical Code One & Two Family Dwelling Code" at bounding box center [507, 241] width 468 height 29
click at [273, 227] on select "Select Item... [US_STATE] Electrical Code One & Two Family Dwelling Code" at bounding box center [507, 241] width 468 height 29
select select "5aeea631-e80a-4ba0-b39f-f5c26114ddfc"
click at [709, 347] on span "Next" at bounding box center [706, 347] width 25 height 11
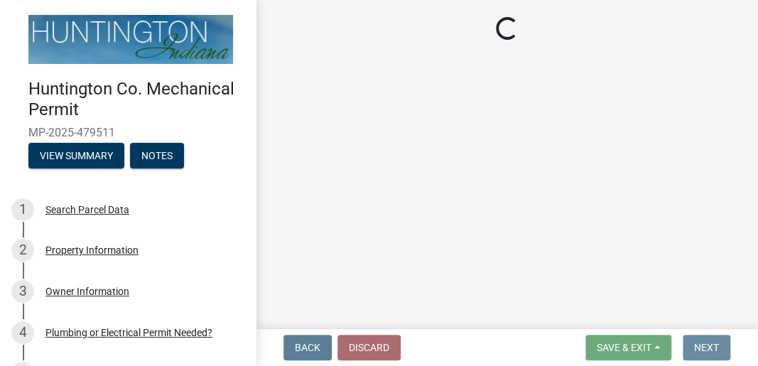
scroll to position [0, 0]
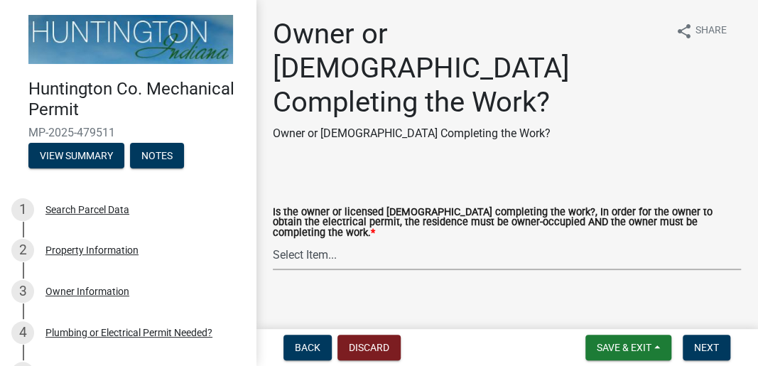
click at [325, 241] on select "Select Item... owner contractor" at bounding box center [507, 255] width 468 height 29
click at [273, 241] on select "Select Item... owner contractor" at bounding box center [507, 255] width 468 height 29
select select "408e0cf4-d53f-4268-b860-e8792218a171"
click at [708, 344] on span "Next" at bounding box center [706, 347] width 25 height 11
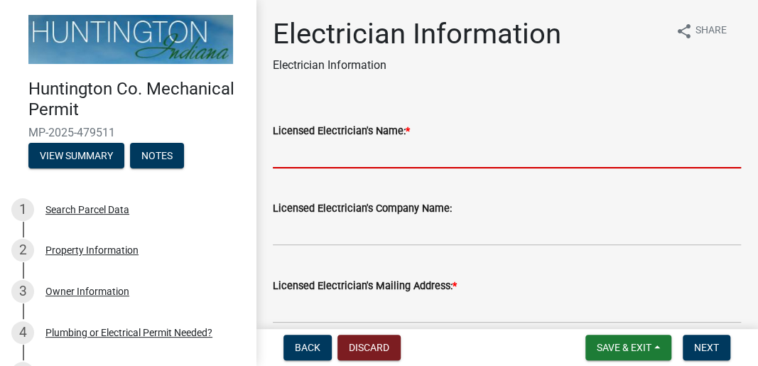
click at [353, 145] on input "Licensed Electrician's Name: *" at bounding box center [507, 153] width 468 height 29
type input "[PERSON_NAME]"
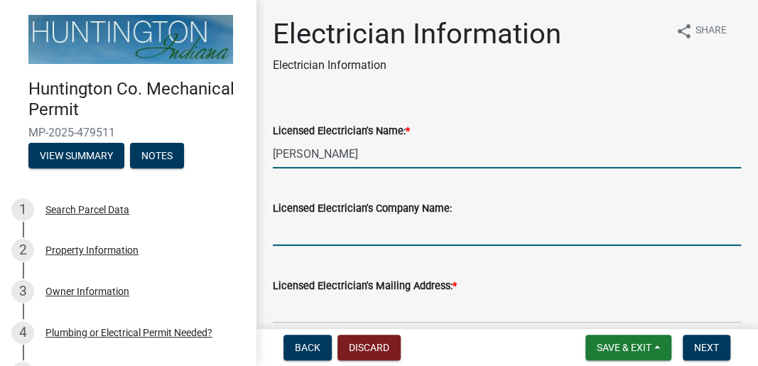
type input "[PERSON_NAME] maintenance service"
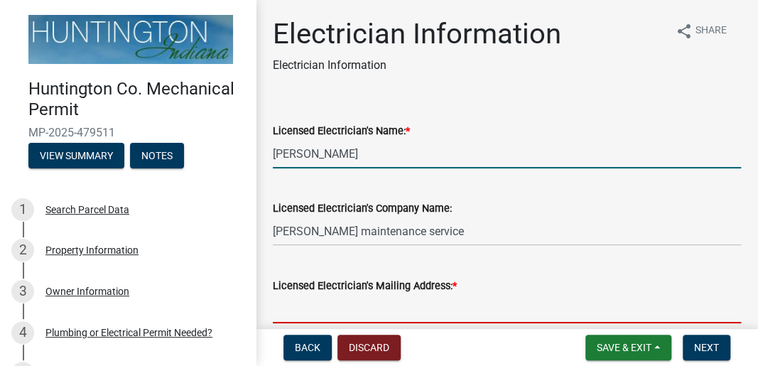
type input "[STREET_ADDRESS][PERSON_NAME]"
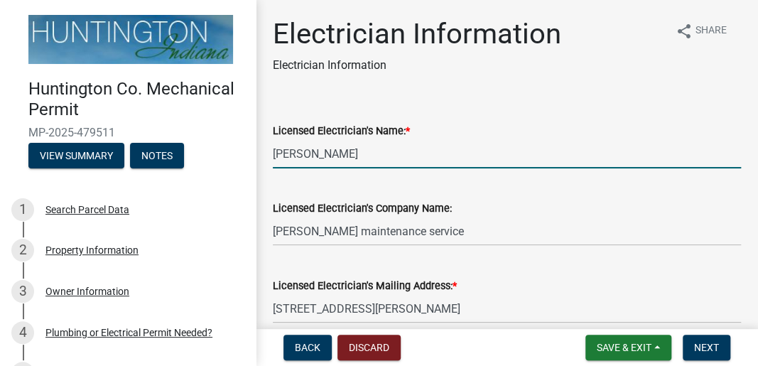
type input "2603412639"
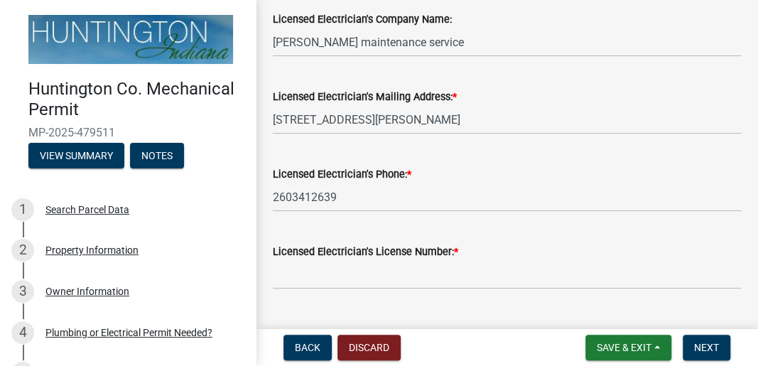
scroll to position [222, 0]
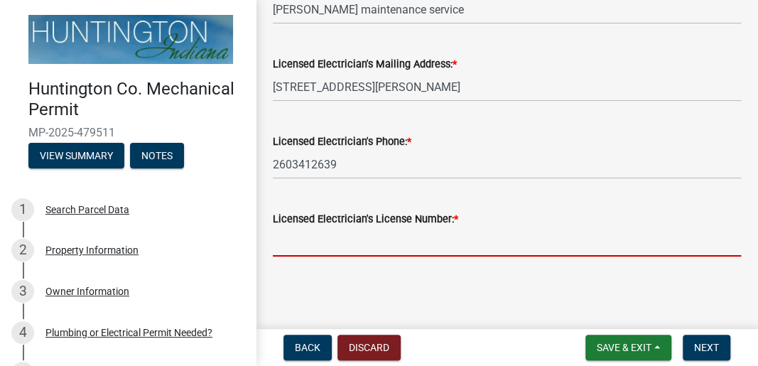
click at [474, 251] on input "Licensed Electrician's License Number: *" at bounding box center [507, 241] width 468 height 29
type input "2583371"
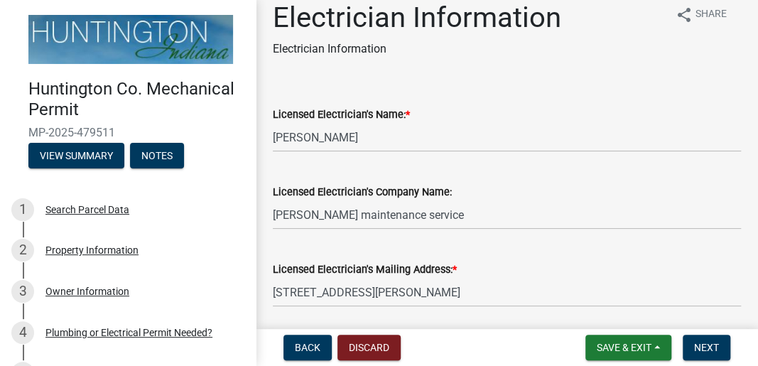
scroll to position [0, 0]
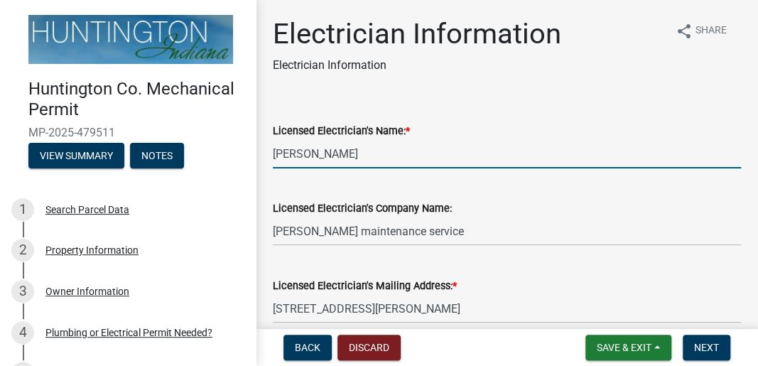
click at [333, 156] on input "[PERSON_NAME]" at bounding box center [507, 153] width 468 height 29
type input "r"
type input "[PERSON_NAME]"
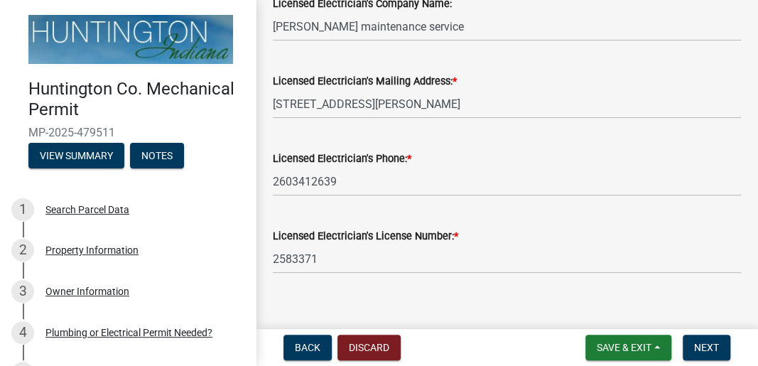
scroll to position [222, 0]
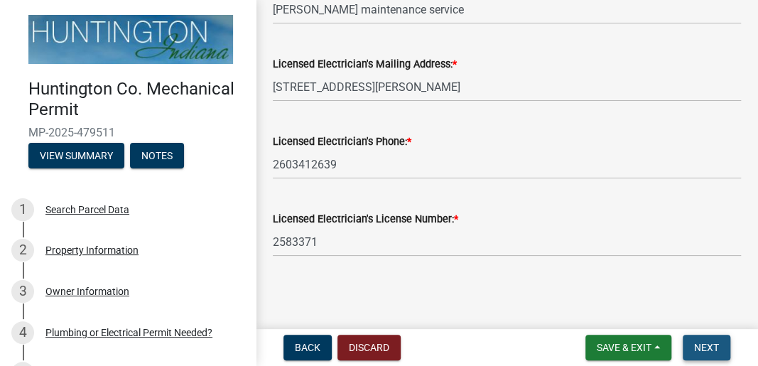
click at [705, 346] on span "Next" at bounding box center [706, 347] width 25 height 11
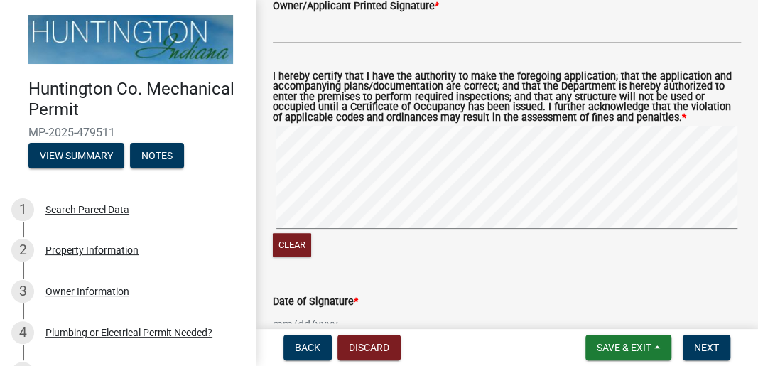
scroll to position [142, 0]
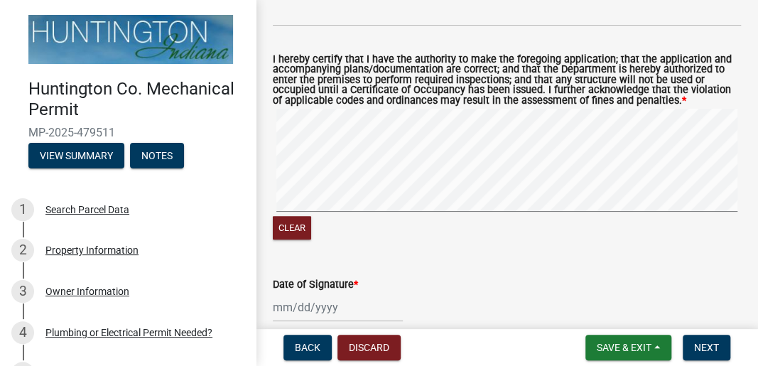
click at [424, 225] on div "Clear" at bounding box center [507, 176] width 468 height 134
click at [304, 308] on div at bounding box center [338, 307] width 130 height 29
select select "9"
select select "2025"
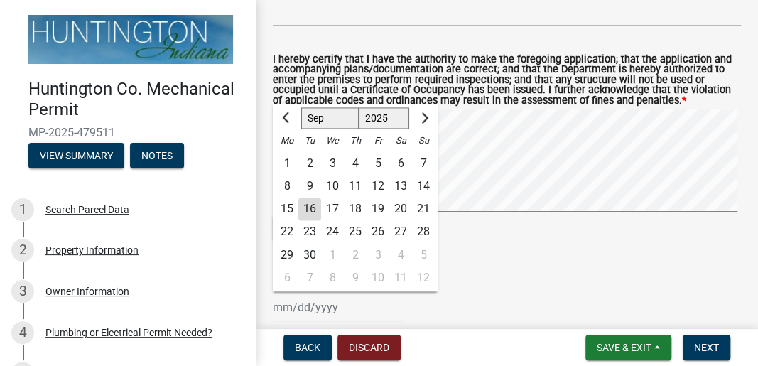
click at [313, 208] on div "16" at bounding box center [309, 209] width 23 height 23
type input "[DATE]"
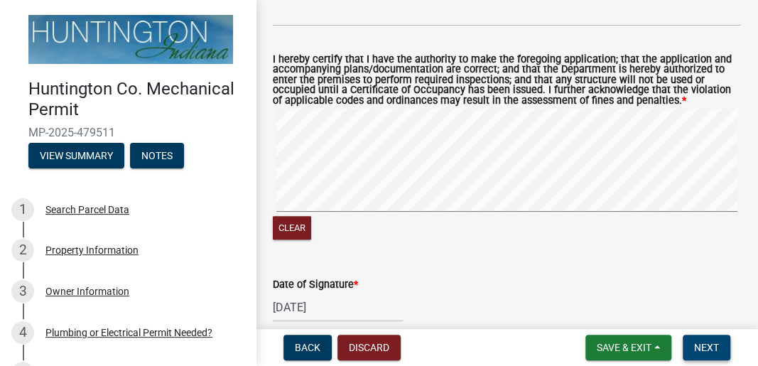
click at [703, 343] on span "Next" at bounding box center [706, 347] width 25 height 11
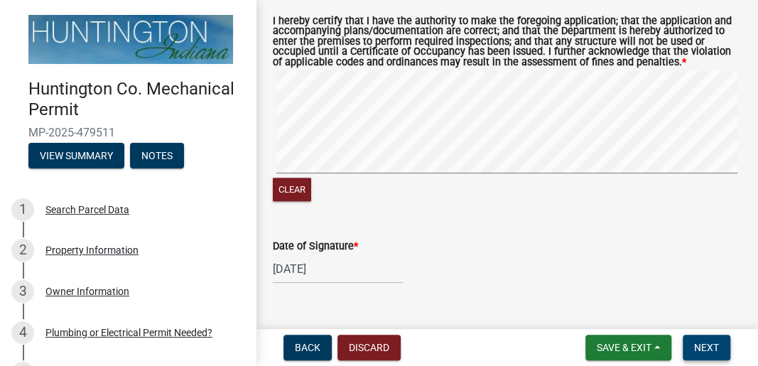
scroll to position [226, 0]
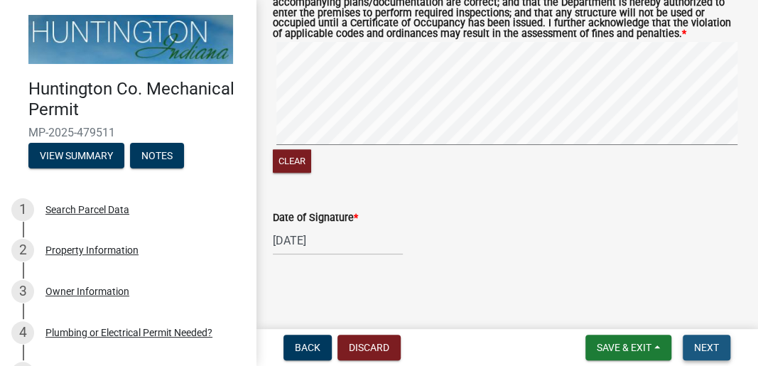
click at [702, 343] on span "Next" at bounding box center [706, 347] width 25 height 11
click at [703, 344] on span "Next" at bounding box center [706, 347] width 25 height 11
click at [340, 243] on div "[DATE]" at bounding box center [338, 240] width 130 height 29
select select "9"
select select "2025"
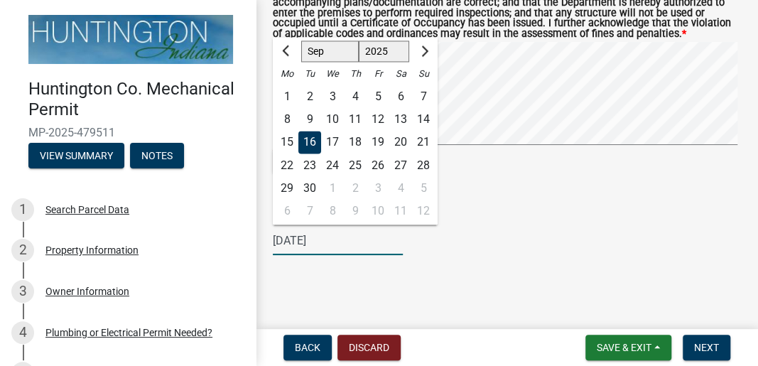
click at [351, 252] on input "[DATE]" at bounding box center [338, 240] width 130 height 29
click at [313, 136] on div "16" at bounding box center [309, 142] width 23 height 23
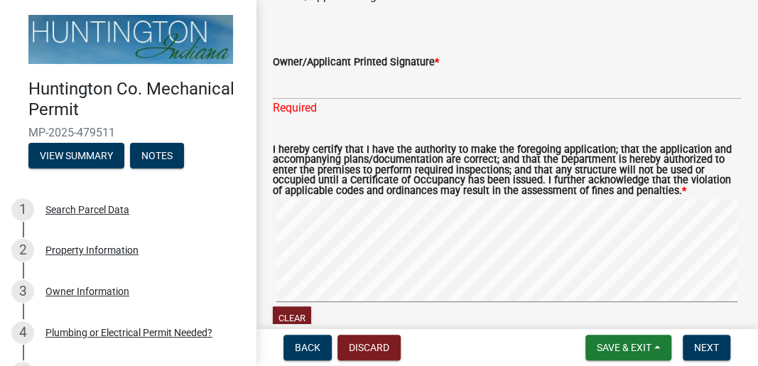
scroll to position [36, 0]
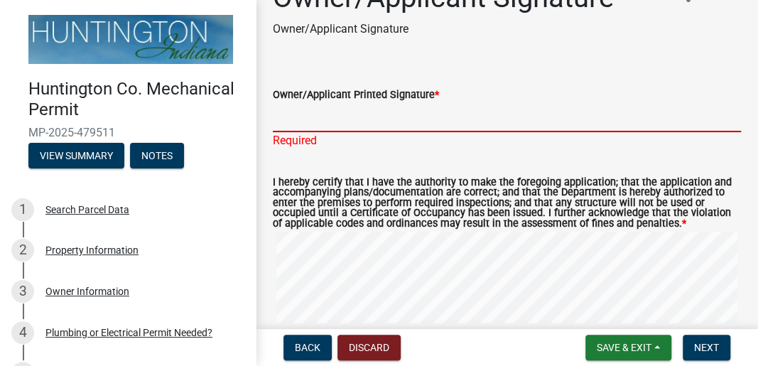
click at [304, 125] on input "Owner/Applicant Printed Signature *" at bounding box center [507, 117] width 468 height 29
type input "[PERSON_NAME]"
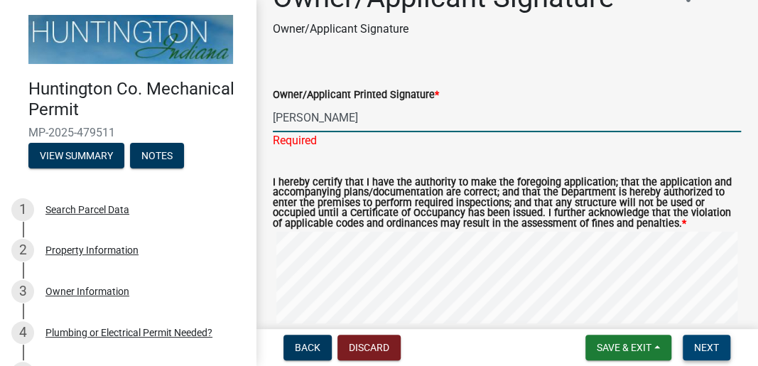
click at [698, 347] on span "Next" at bounding box center [706, 347] width 25 height 11
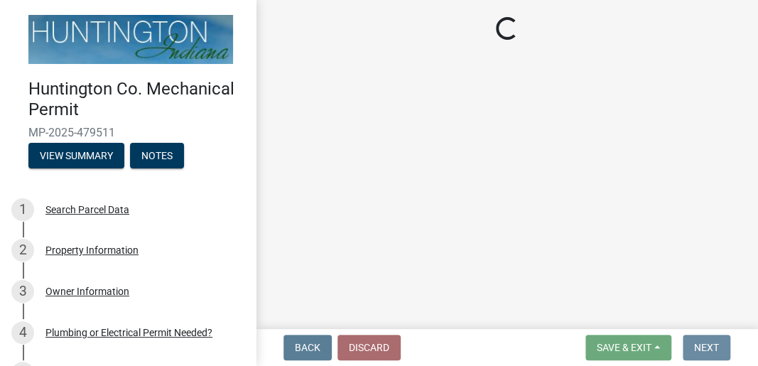
scroll to position [0, 0]
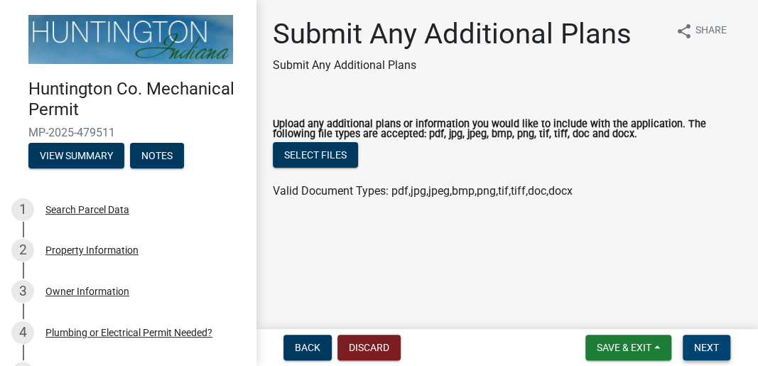
click at [701, 345] on span "Next" at bounding box center [706, 347] width 25 height 11
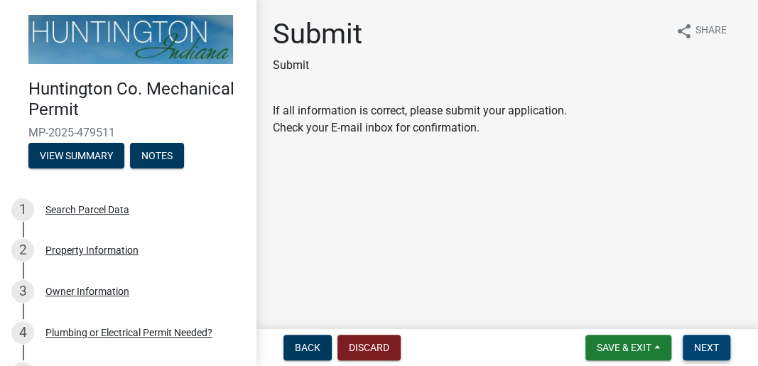
click at [713, 349] on span "Next" at bounding box center [706, 347] width 25 height 11
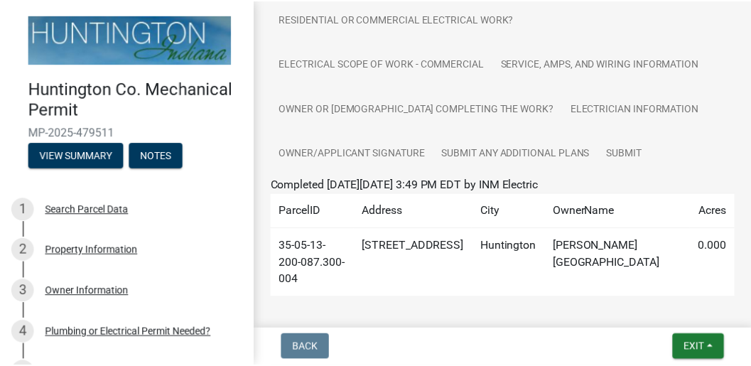
scroll to position [237, 0]
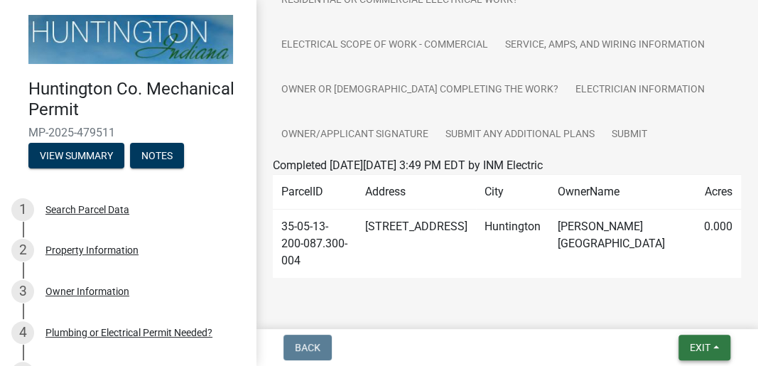
click at [706, 347] on span "Exit" at bounding box center [700, 347] width 21 height 11
click at [661, 311] on button "Save & Exit" at bounding box center [674, 310] width 114 height 34
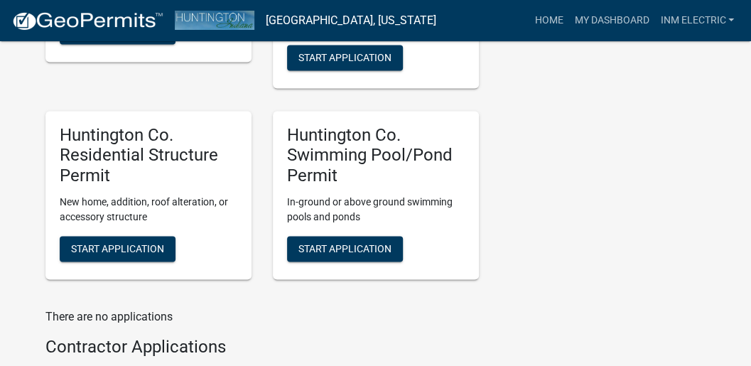
scroll to position [853, 0]
